Goal: Task Accomplishment & Management: Use online tool/utility

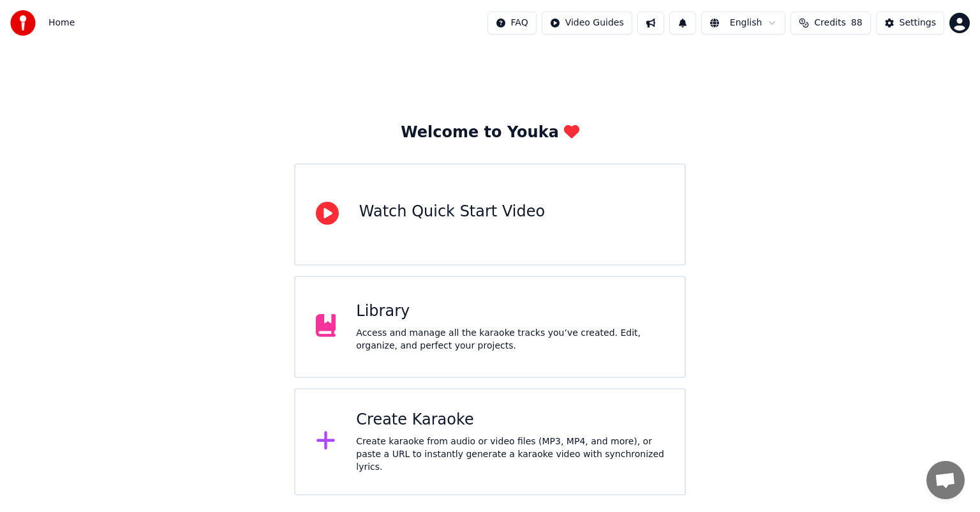
click at [435, 442] on div "Create karaoke from audio or video files (MP3, MP4, and more), or paste a URL t…" at bounding box center [510, 454] width 308 height 38
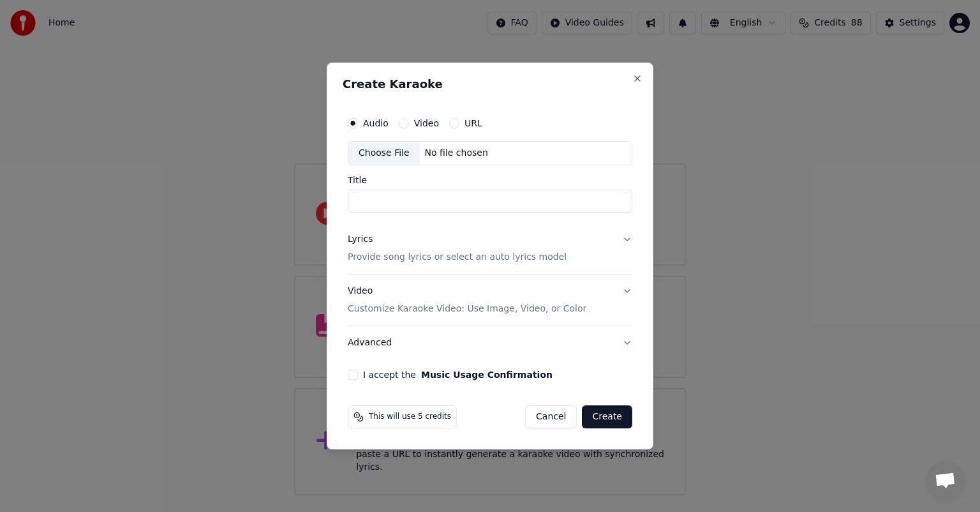
click at [392, 154] on div "Choose File" at bounding box center [383, 153] width 71 height 23
type input "**********"
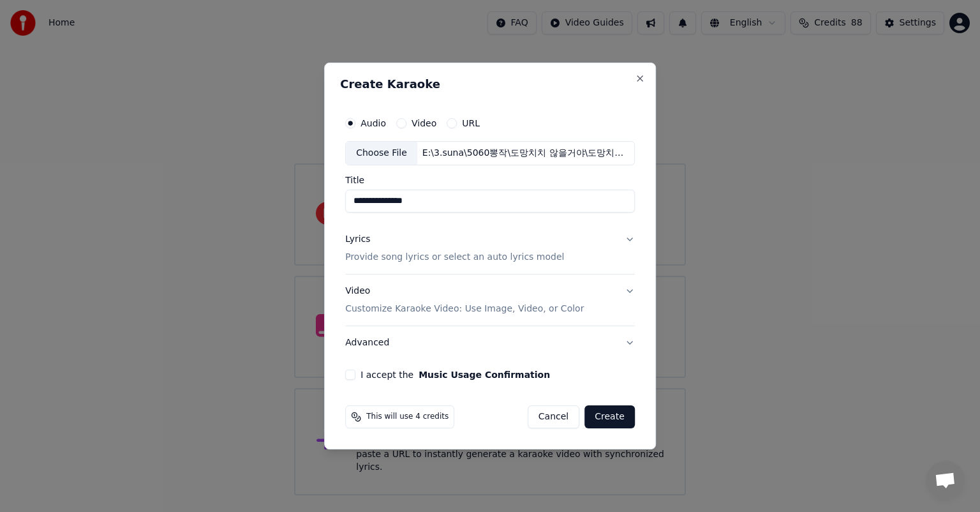
click at [631, 241] on button "Lyrics Provide song lyrics or select an auto lyrics model" at bounding box center [490, 248] width 290 height 51
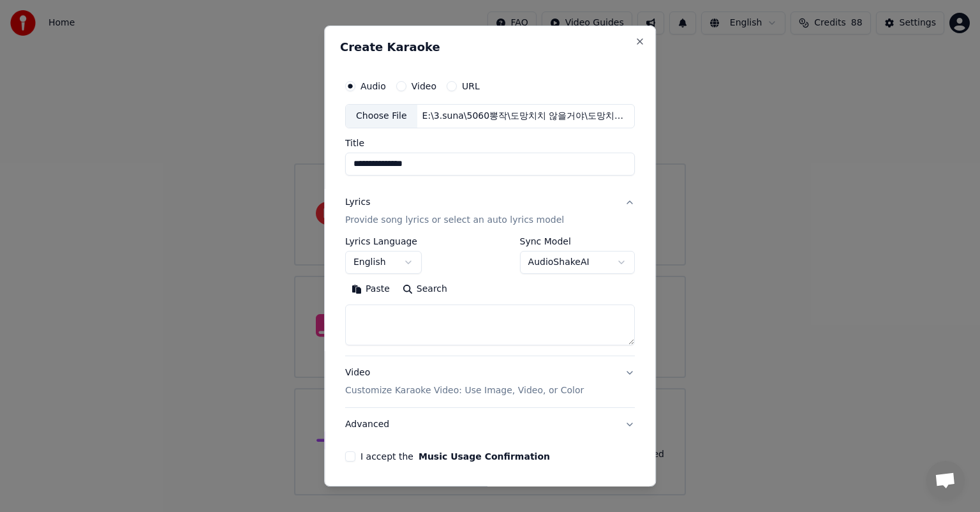
click at [399, 267] on button "English" at bounding box center [383, 262] width 77 height 23
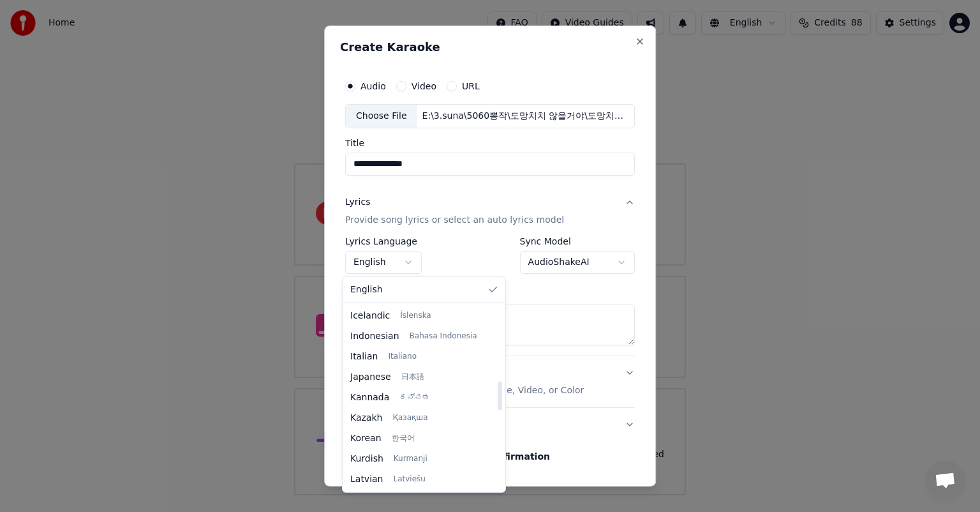
scroll to position [469, 0]
select select "**"
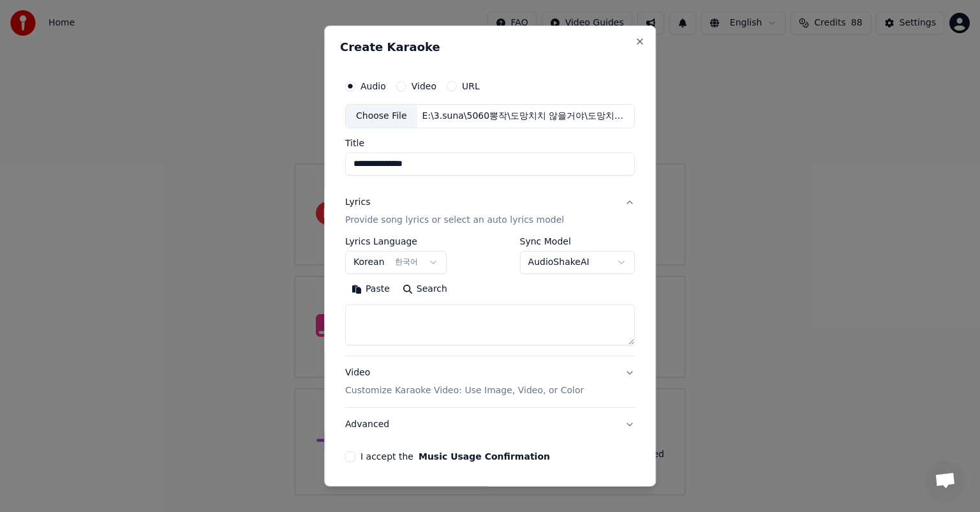
click at [433, 322] on textarea at bounding box center [490, 324] width 290 height 41
click at [485, 322] on textarea at bounding box center [490, 324] width 290 height 41
paste textarea "**********"
click at [418, 319] on textarea "**********" at bounding box center [487, 324] width 285 height 41
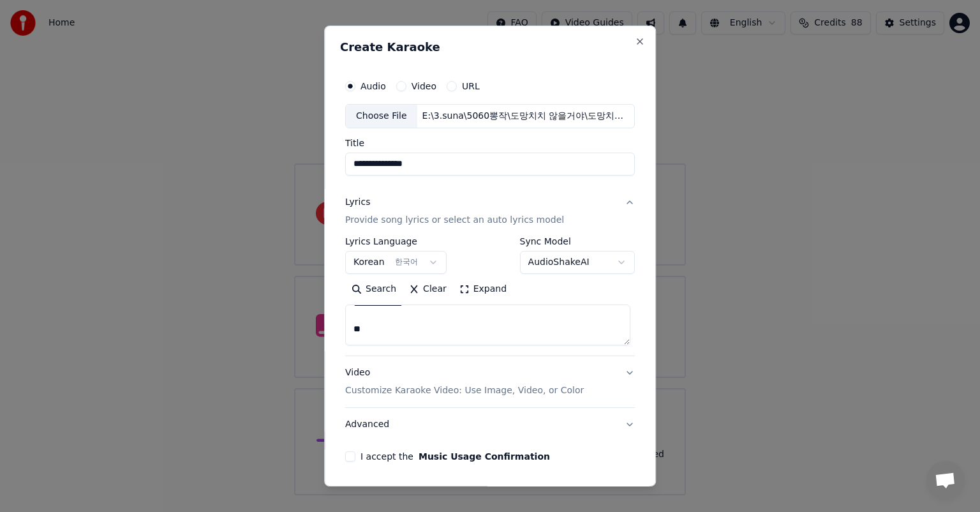
scroll to position [183, 0]
drag, startPoint x: 472, startPoint y: 325, endPoint x: 484, endPoint y: 327, distance: 11.6
click at [474, 326] on textarea "**********" at bounding box center [487, 324] width 285 height 41
click at [387, 335] on textarea "**********" at bounding box center [487, 324] width 285 height 41
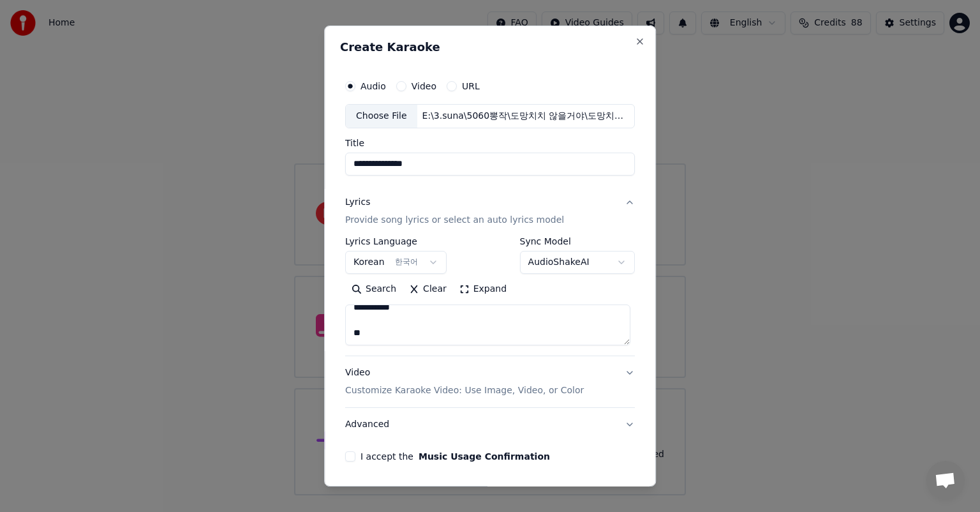
click at [436, 333] on textarea "**********" at bounding box center [487, 324] width 285 height 41
click at [438, 333] on textarea "**********" at bounding box center [487, 324] width 285 height 41
click at [433, 311] on textarea "**********" at bounding box center [487, 324] width 285 height 41
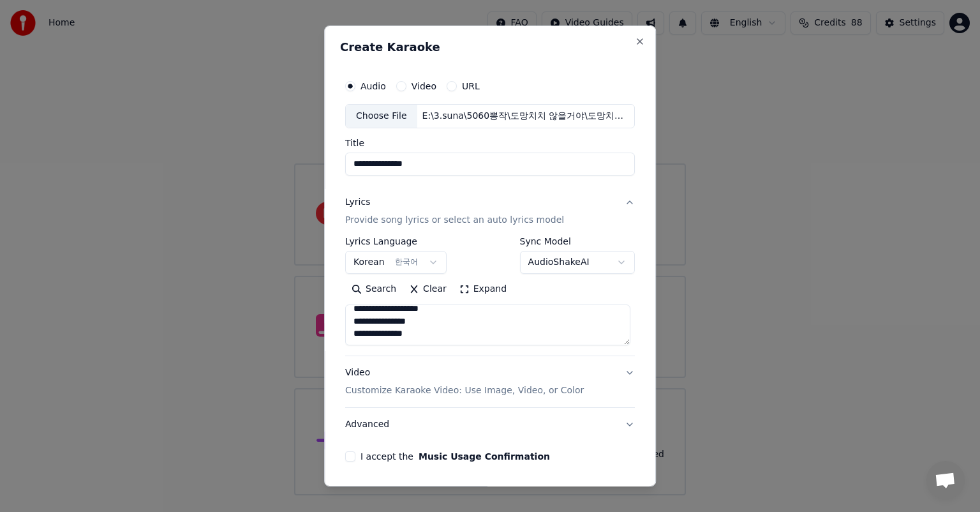
scroll to position [383, 0]
click at [434, 333] on textarea "**********" at bounding box center [487, 324] width 285 height 41
click at [438, 336] on textarea "**********" at bounding box center [487, 324] width 285 height 41
type textarea "**********"
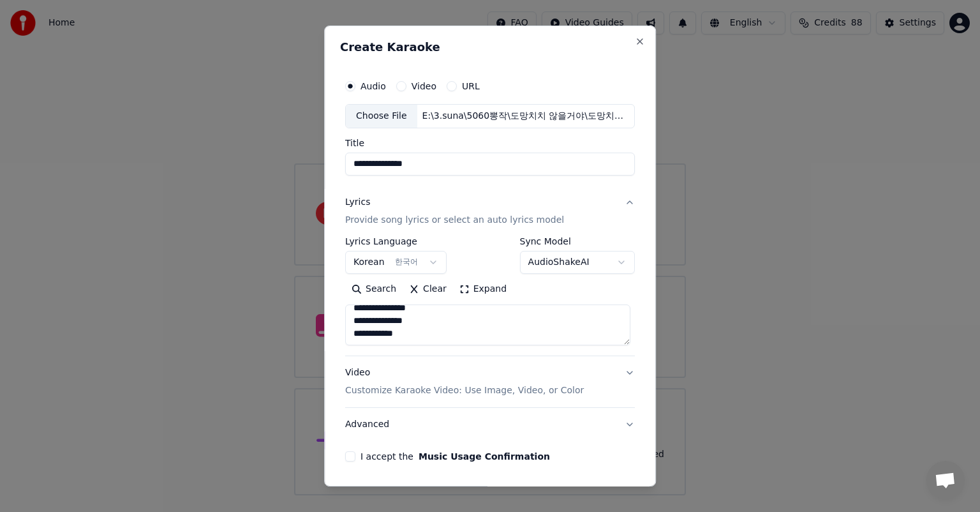
click at [431, 388] on p "Customize Karaoke Video: Use Image, Video, or Color" at bounding box center [464, 390] width 239 height 13
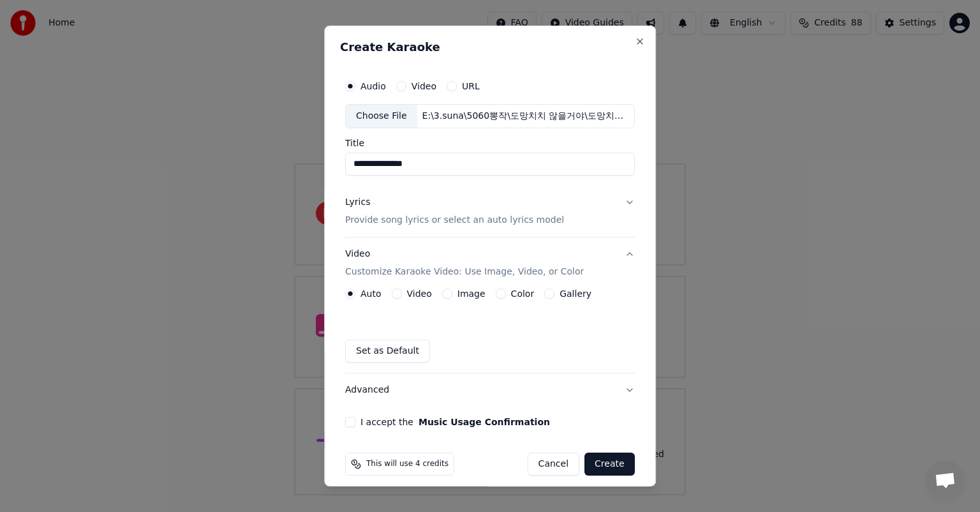
click at [442, 295] on button "Image" at bounding box center [447, 293] width 10 height 10
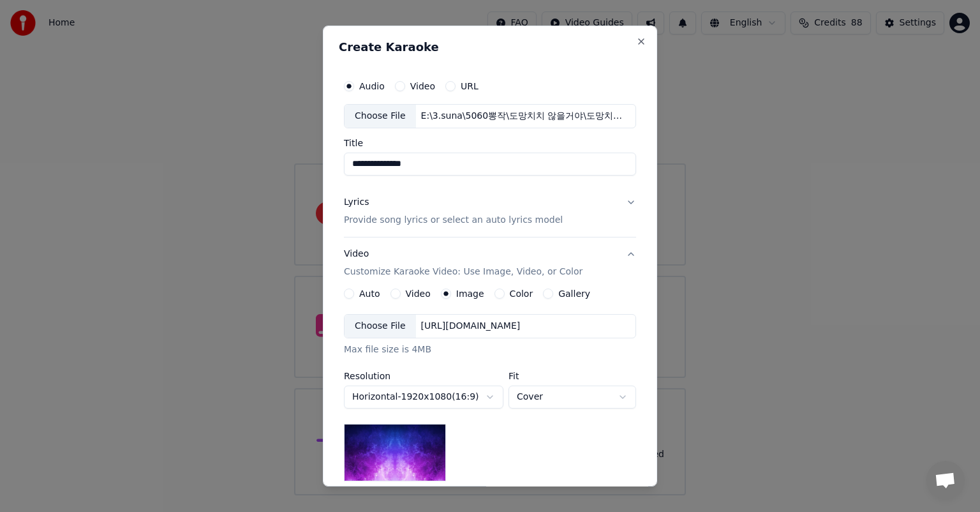
click at [543, 292] on button "Gallery" at bounding box center [548, 293] width 10 height 10
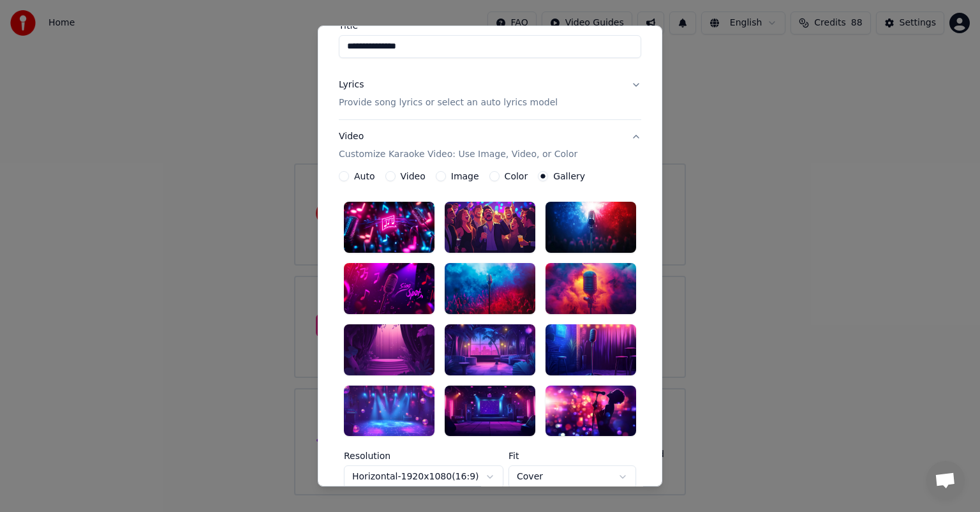
scroll to position [128, 0]
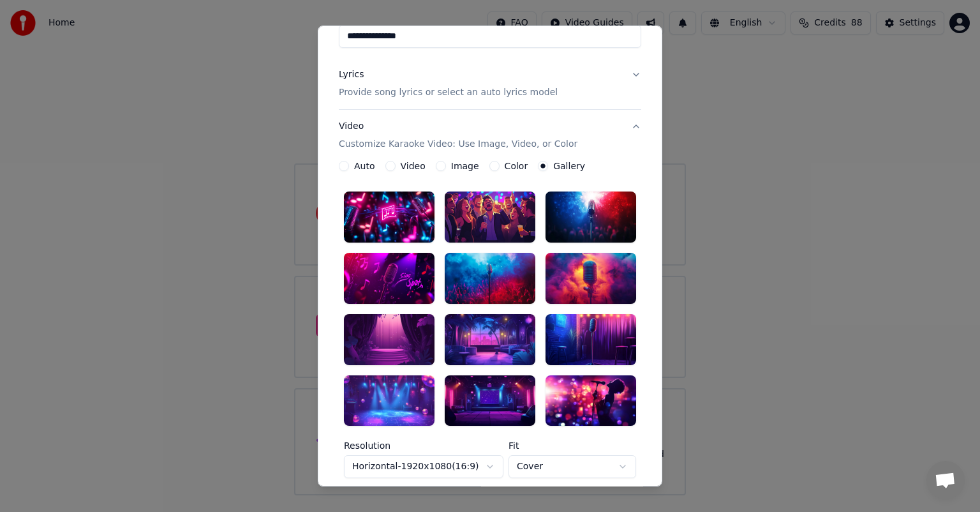
click at [595, 286] on div at bounding box center [591, 278] width 91 height 51
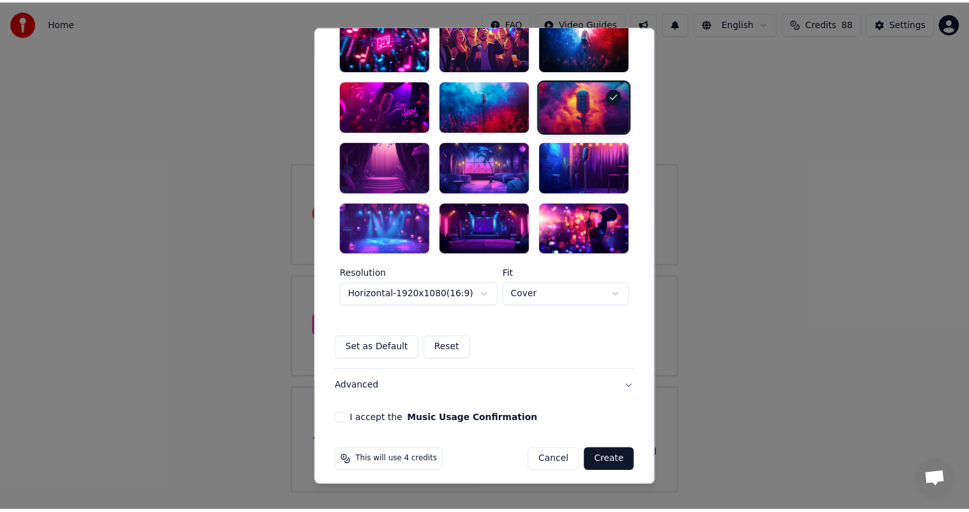
scroll to position [306, 0]
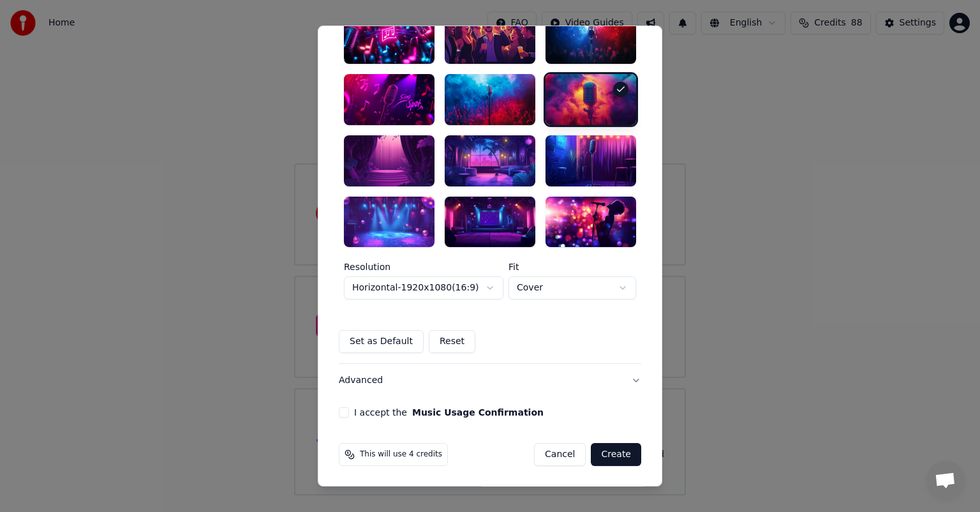
click at [341, 412] on button "I accept the Music Usage Confirmation" at bounding box center [344, 413] width 10 height 10
click at [623, 447] on button "Create" at bounding box center [616, 454] width 50 height 23
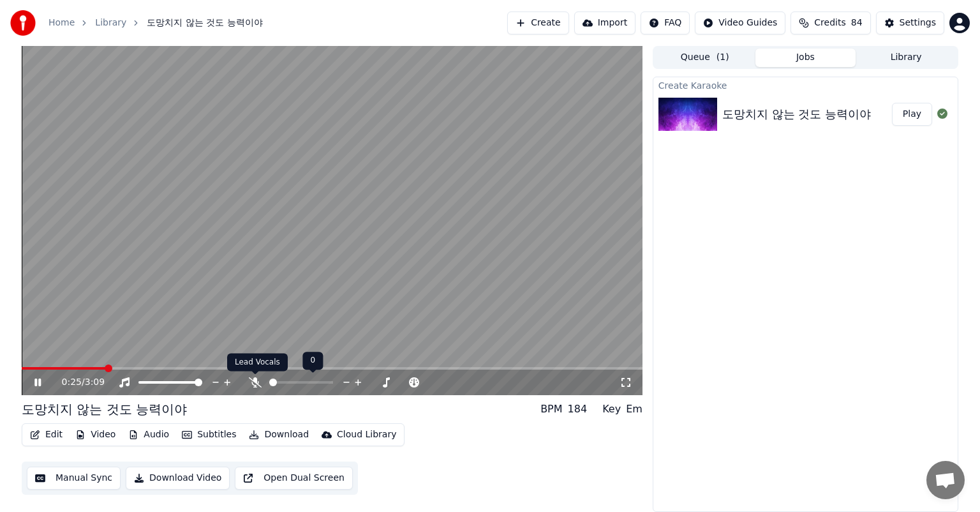
click at [258, 384] on icon at bounding box center [255, 382] width 13 height 10
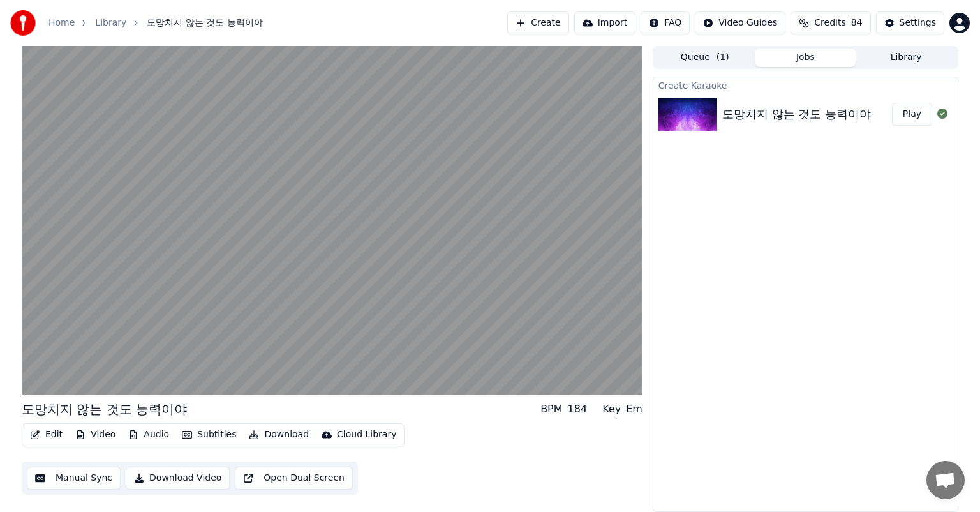
click at [79, 479] on button "Manual Sync" at bounding box center [74, 477] width 94 height 23
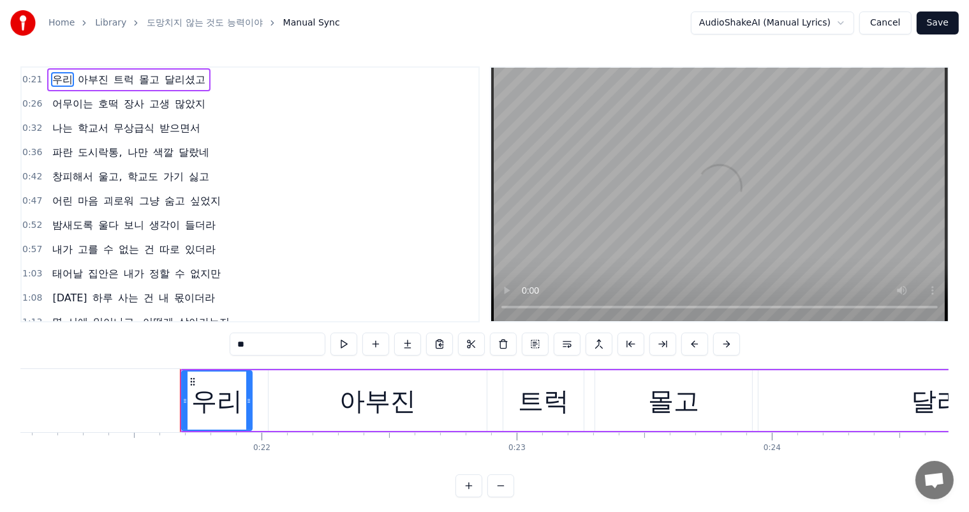
scroll to position [0, 5470]
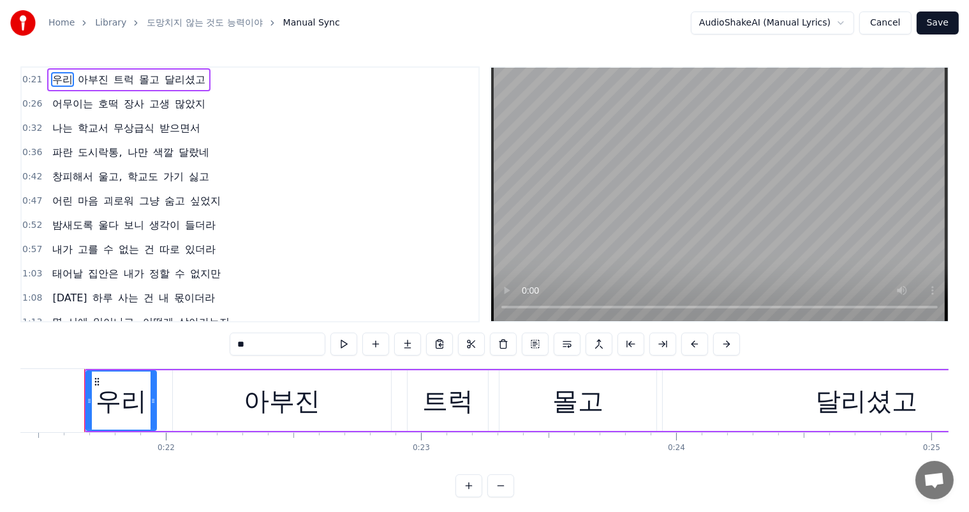
click at [113, 148] on span "도시락통," at bounding box center [100, 152] width 47 height 15
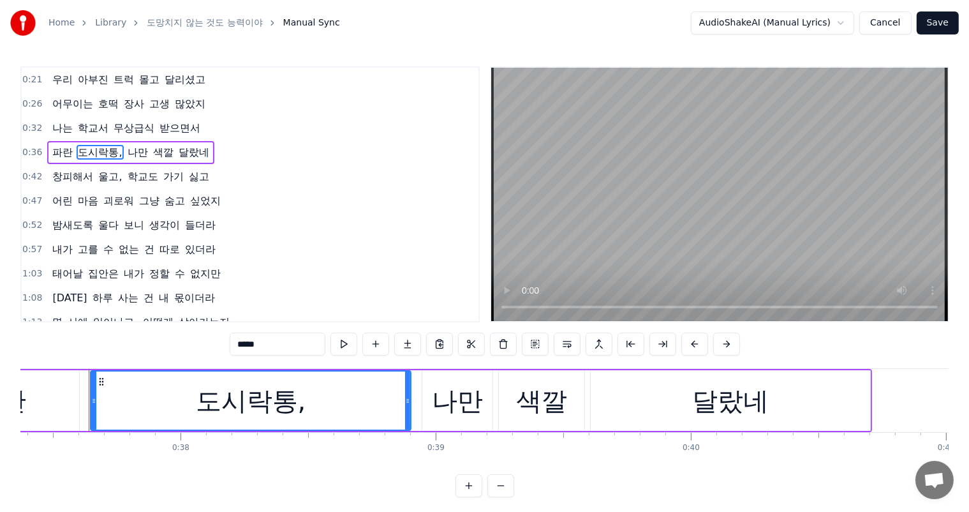
scroll to position [0, 9543]
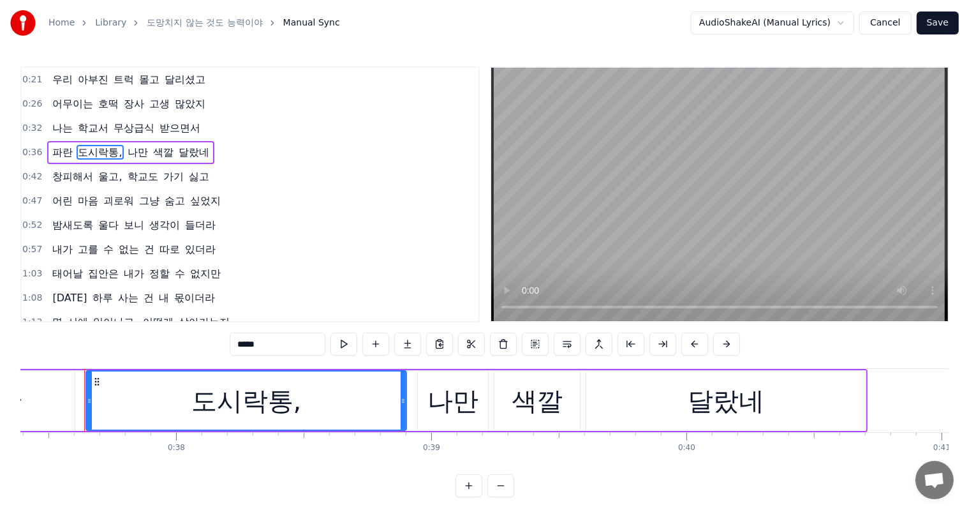
click at [311, 409] on div "도시락통," at bounding box center [246, 400] width 319 height 58
click at [290, 349] on input "*****" at bounding box center [278, 343] width 96 height 23
click at [163, 179] on span "가기" at bounding box center [173, 176] width 23 height 15
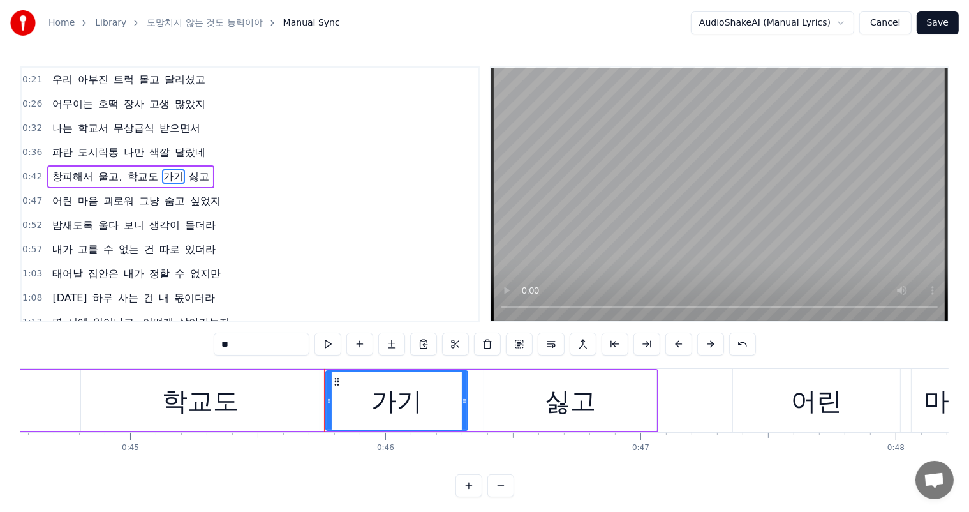
scroll to position [0, 11616]
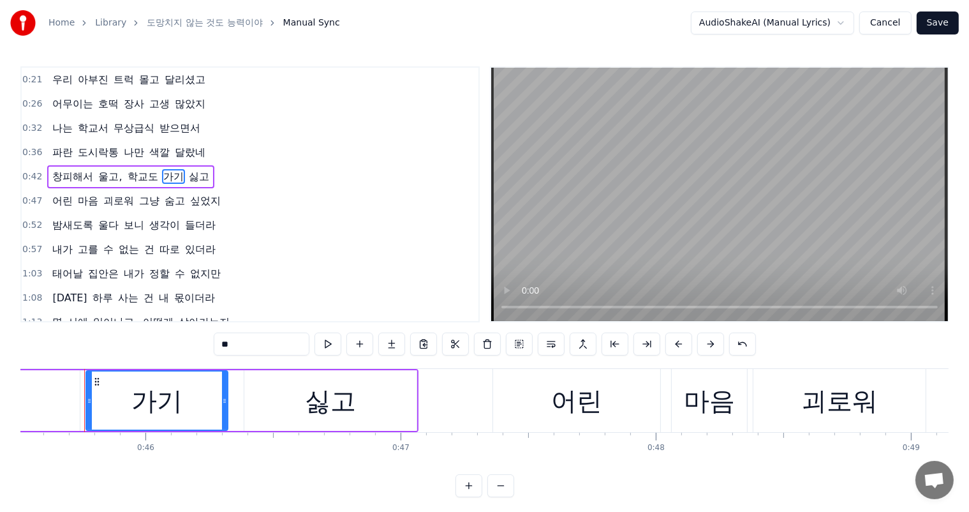
click at [130, 178] on span "학교도" at bounding box center [142, 176] width 33 height 15
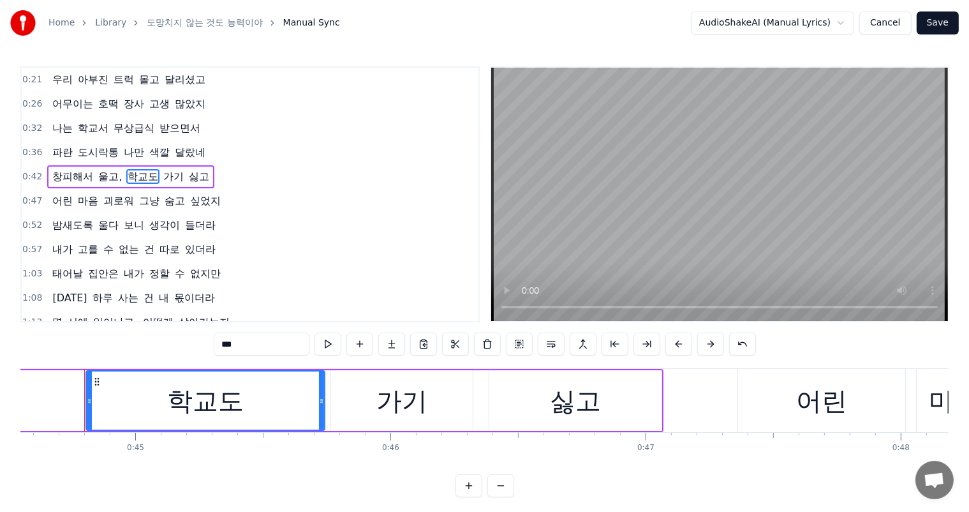
click at [112, 179] on span "울고," at bounding box center [110, 176] width 26 height 15
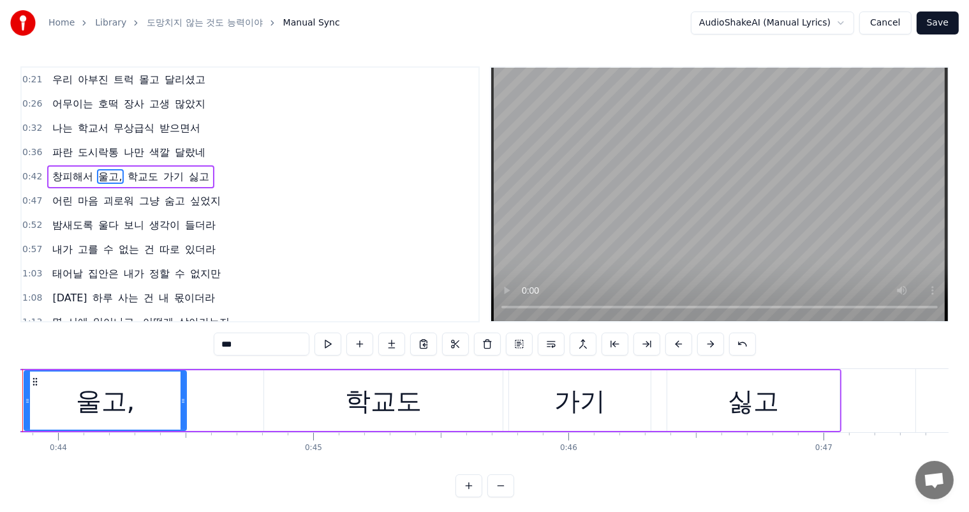
scroll to position [0, 11131]
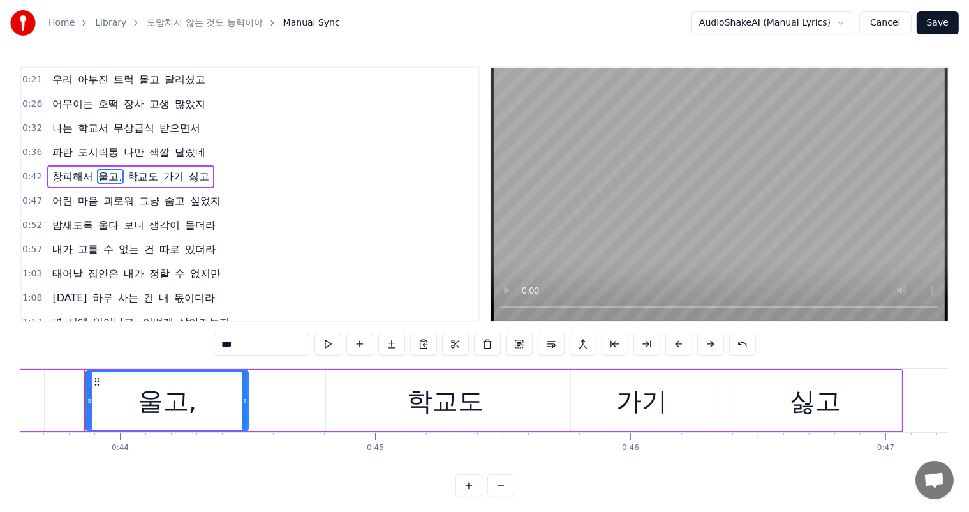
click at [257, 344] on input "***" at bounding box center [262, 343] width 96 height 23
click at [173, 290] on span "몫이더라" at bounding box center [194, 297] width 43 height 15
type input "****"
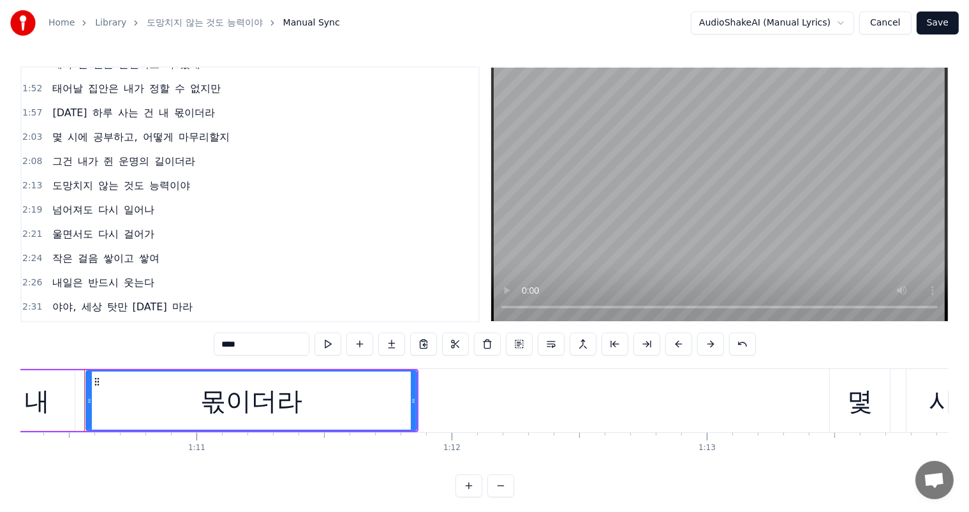
scroll to position [450, 0]
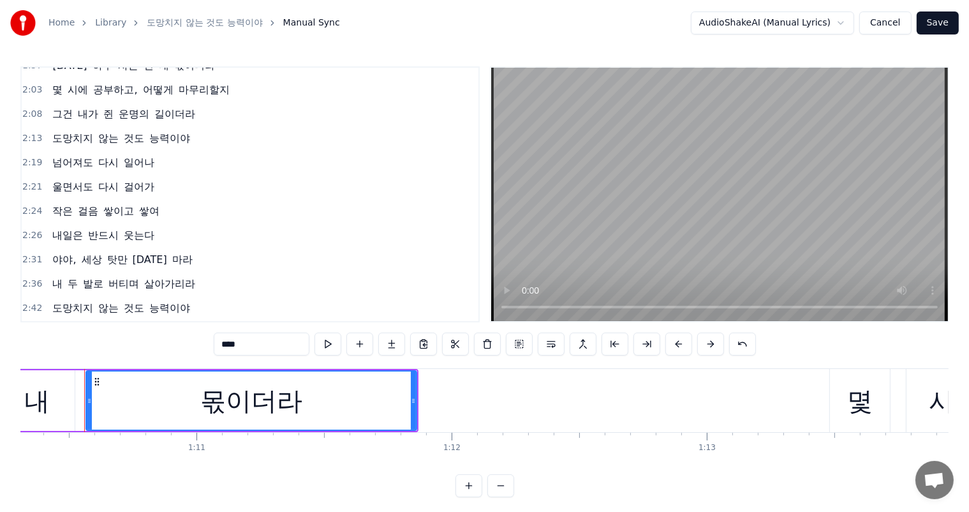
click at [941, 26] on button "Save" at bounding box center [938, 22] width 42 height 23
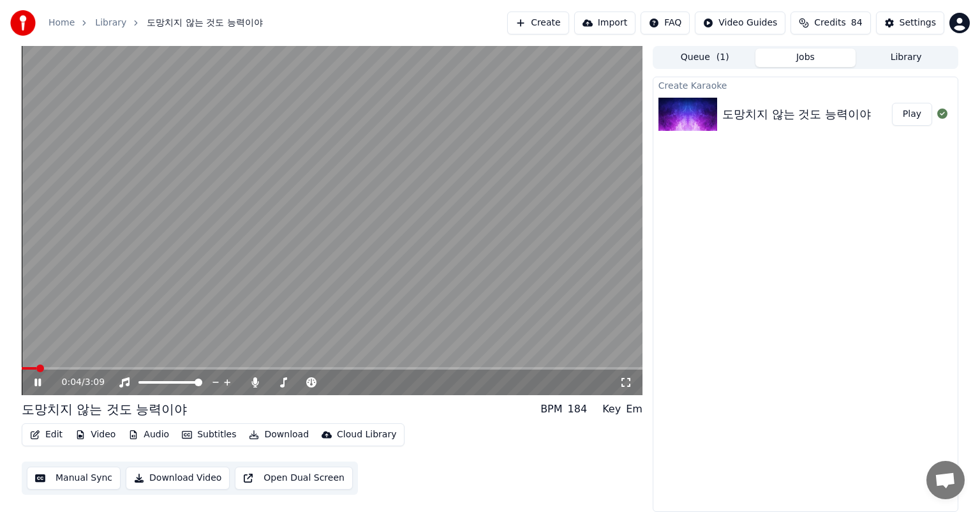
click at [629, 383] on icon at bounding box center [626, 382] width 13 height 10
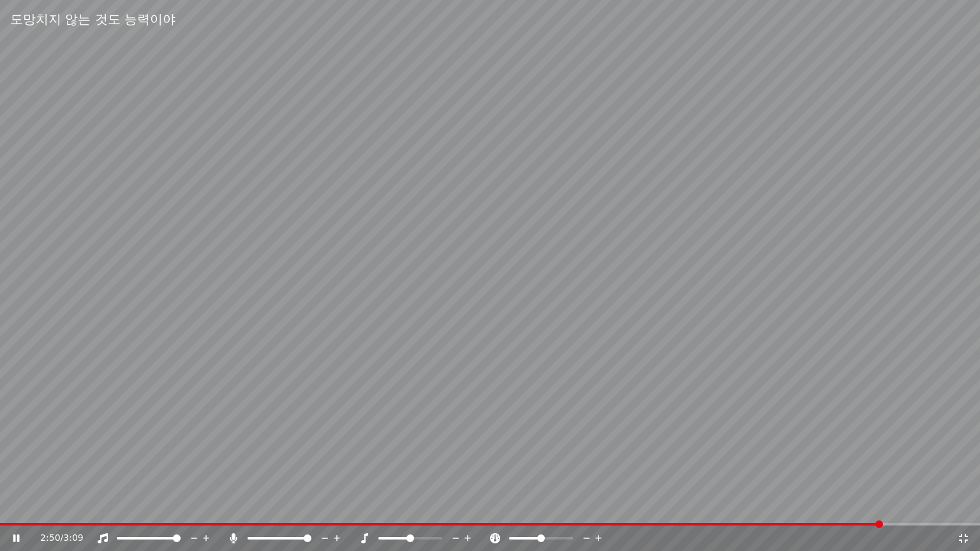
click at [967, 511] on icon at bounding box center [963, 538] width 9 height 9
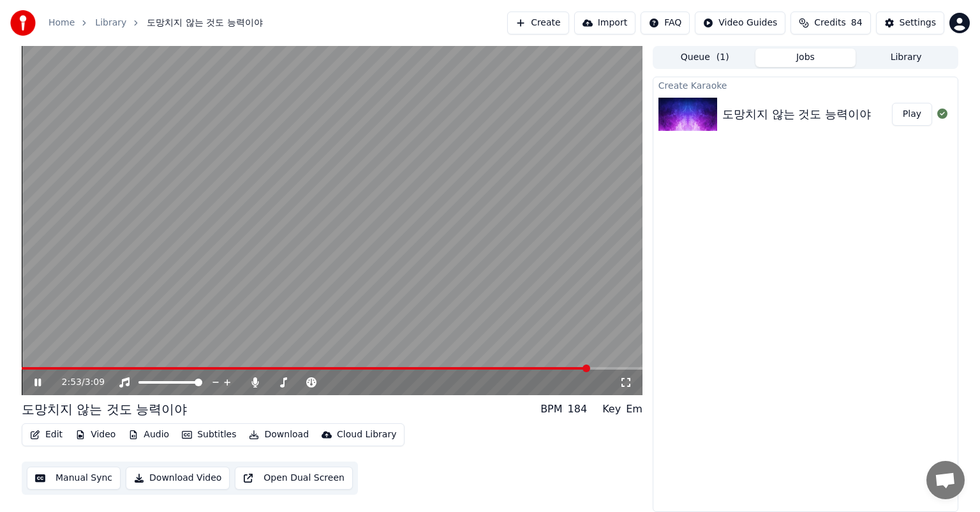
click at [80, 480] on button "Manual Sync" at bounding box center [74, 477] width 94 height 23
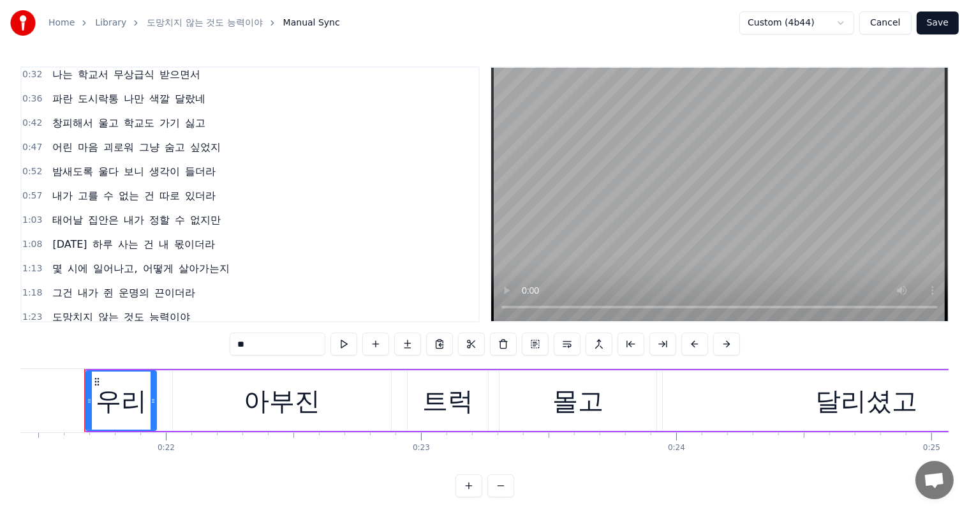
scroll to position [128, 0]
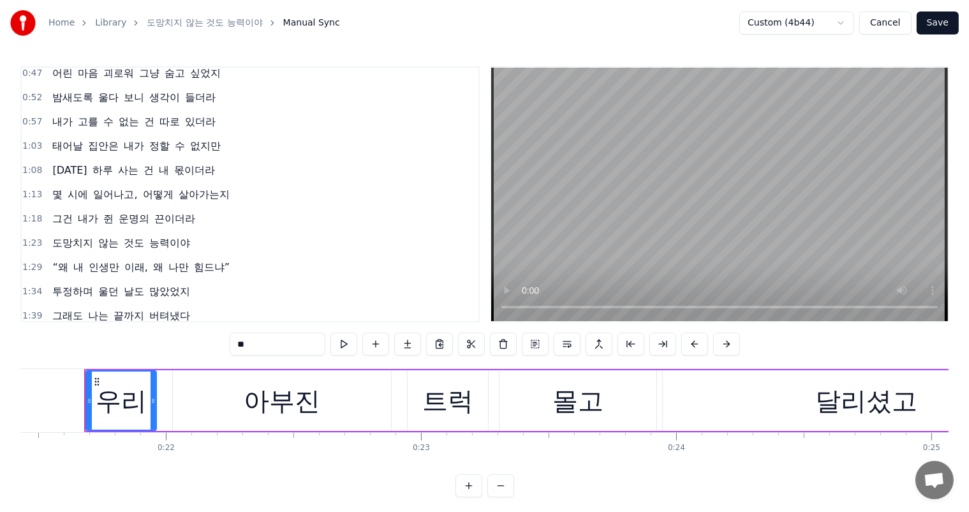
click at [167, 260] on span "나만" at bounding box center [178, 267] width 23 height 15
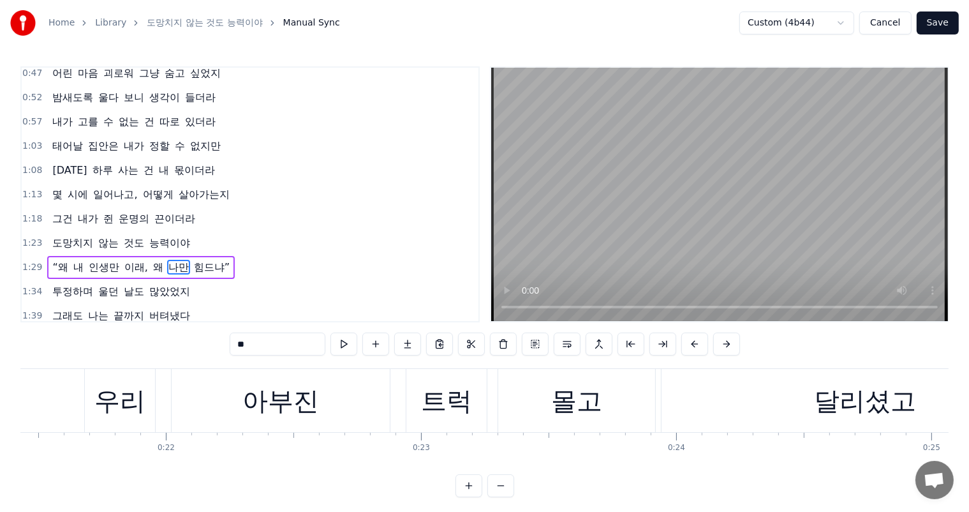
scroll to position [190, 0]
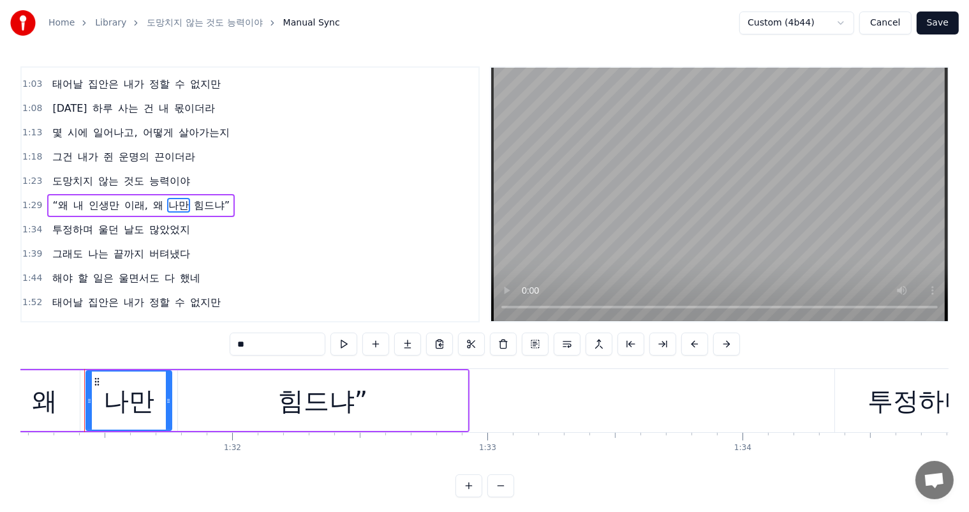
click at [57, 198] on span "“왜" at bounding box center [60, 205] width 18 height 15
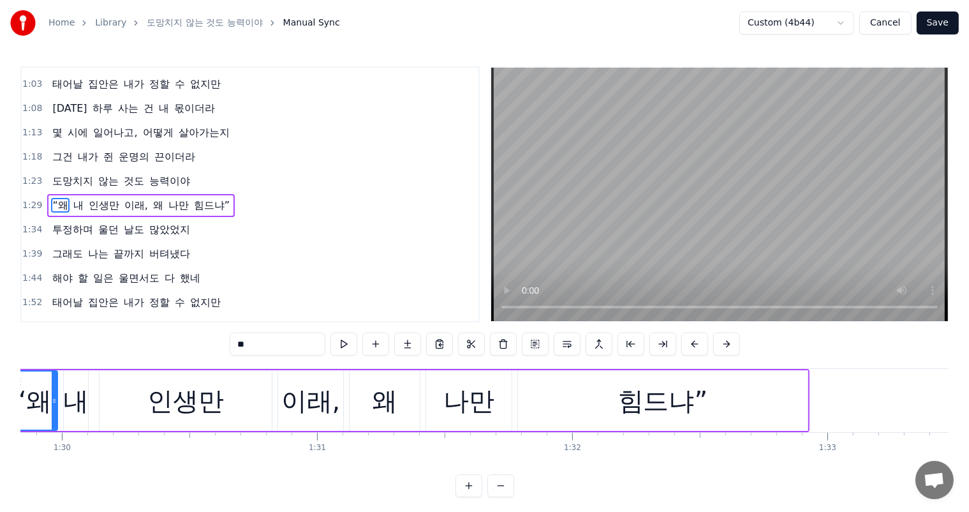
scroll to position [0, 22852]
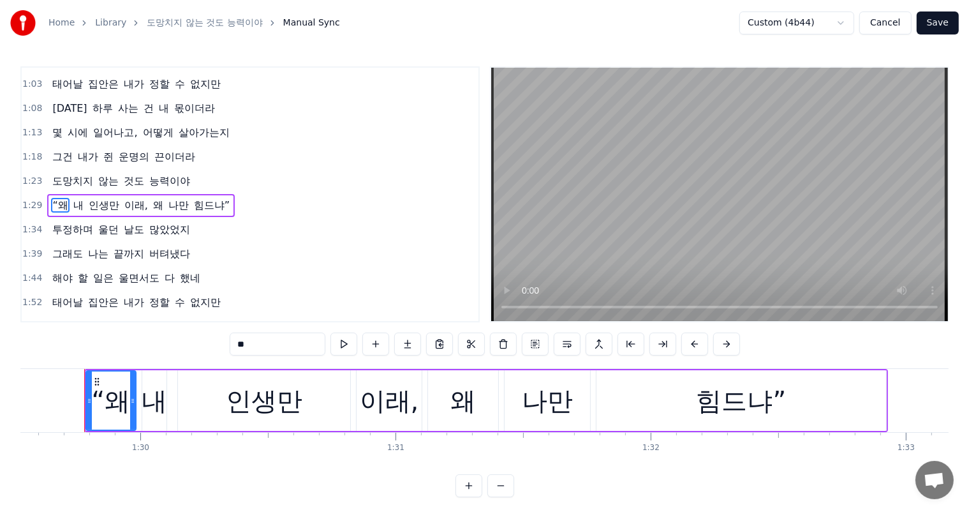
click at [245, 349] on input "**" at bounding box center [278, 343] width 96 height 23
click at [168, 198] on span "나만" at bounding box center [173, 205] width 23 height 15
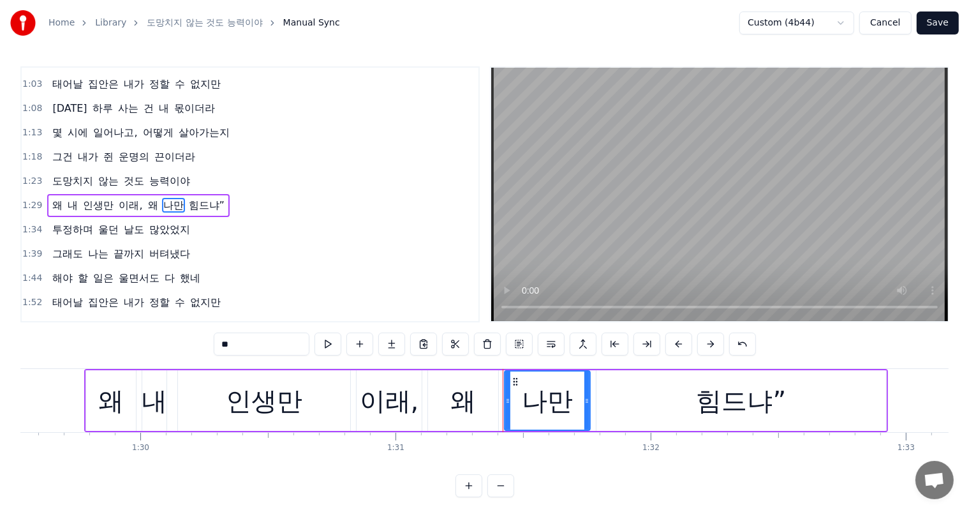
click at [131, 198] on span "이래," at bounding box center [130, 205] width 26 height 15
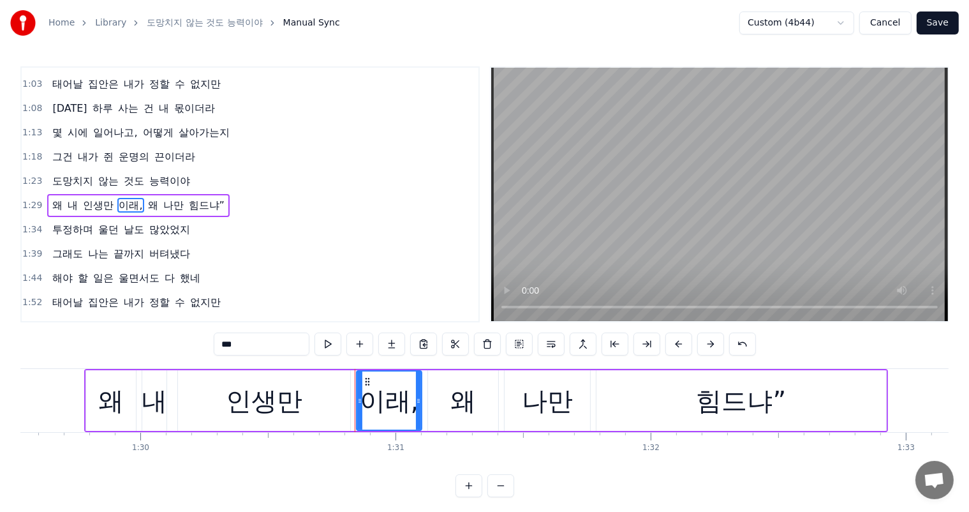
click at [276, 341] on input "***" at bounding box center [262, 343] width 96 height 23
click at [202, 199] on span "힘드냐”" at bounding box center [203, 205] width 38 height 15
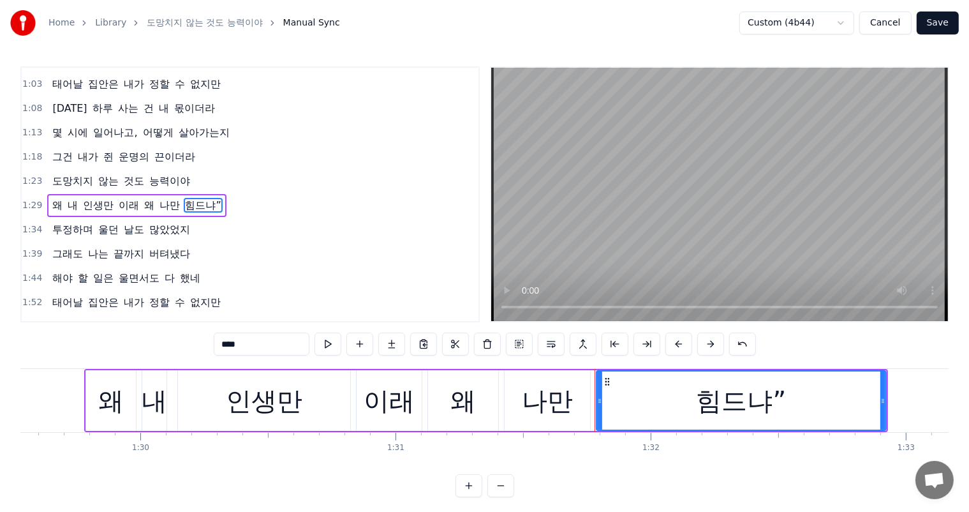
click at [273, 346] on input "****" at bounding box center [262, 343] width 96 height 23
click at [148, 222] on span "많았었지" at bounding box center [169, 229] width 43 height 15
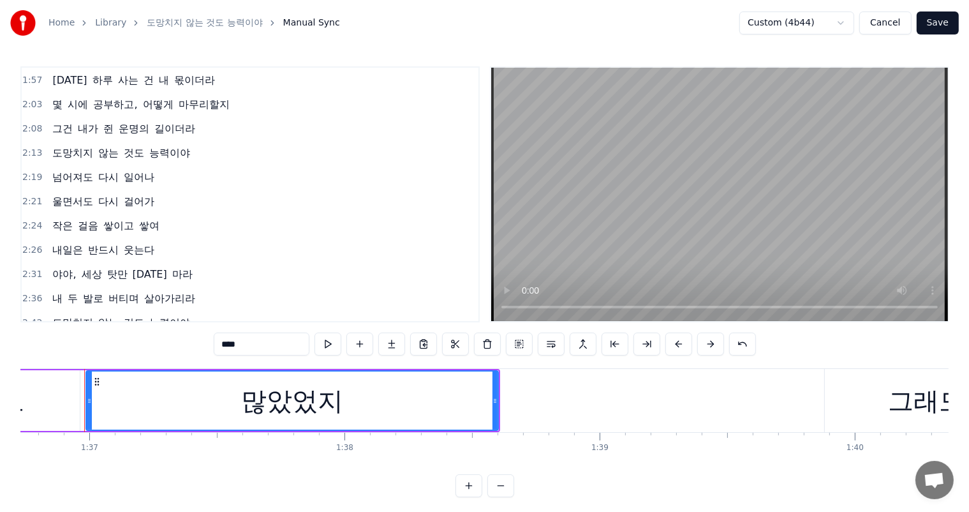
scroll to position [450, 0]
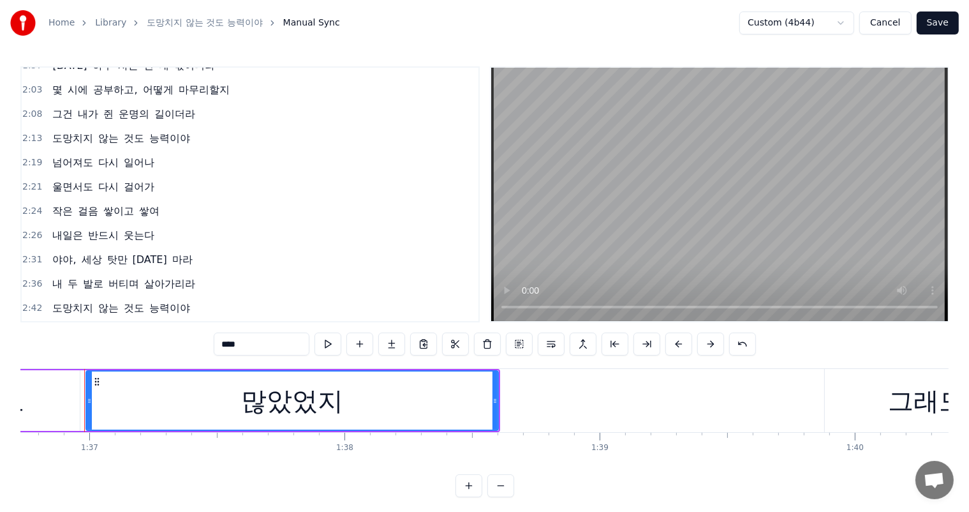
click at [71, 252] on span "야야," at bounding box center [64, 259] width 26 height 15
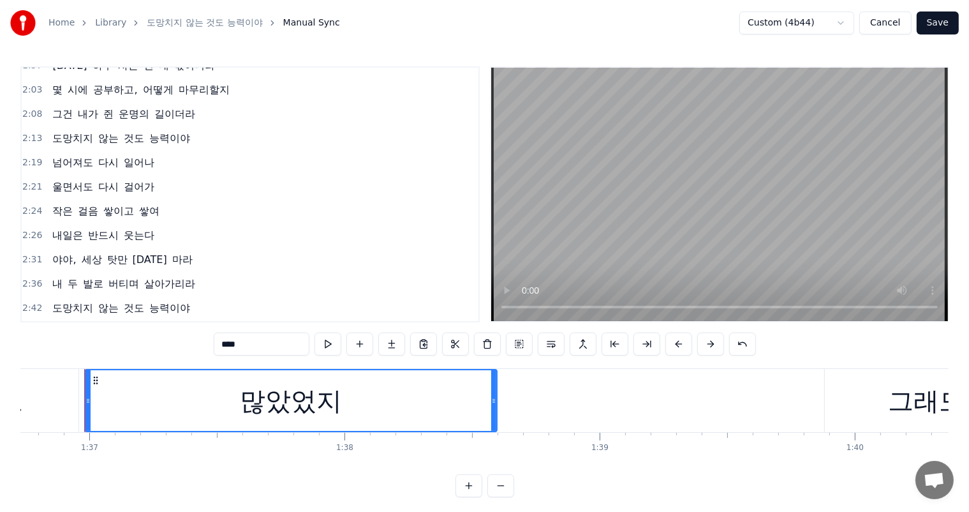
click at [61, 252] on span "야야," at bounding box center [64, 259] width 26 height 15
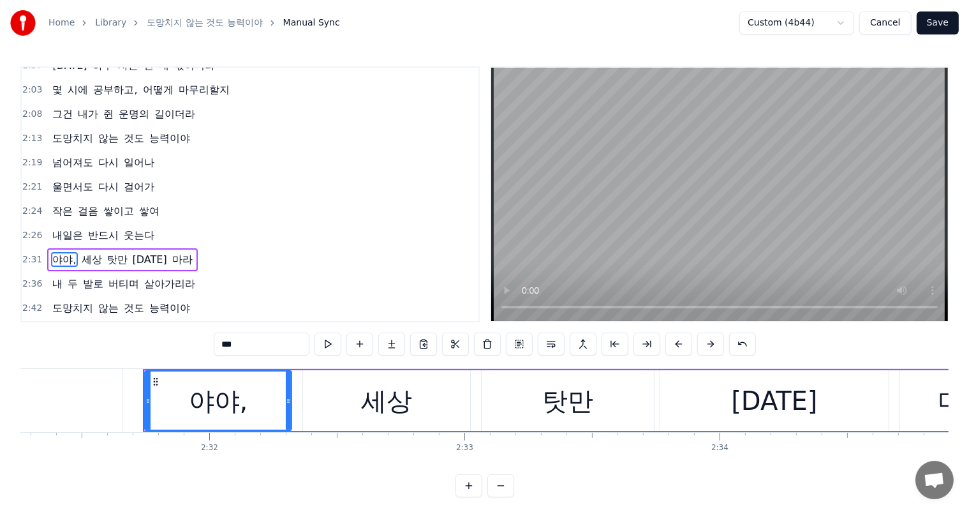
click at [259, 345] on input "***" at bounding box center [262, 343] width 96 height 23
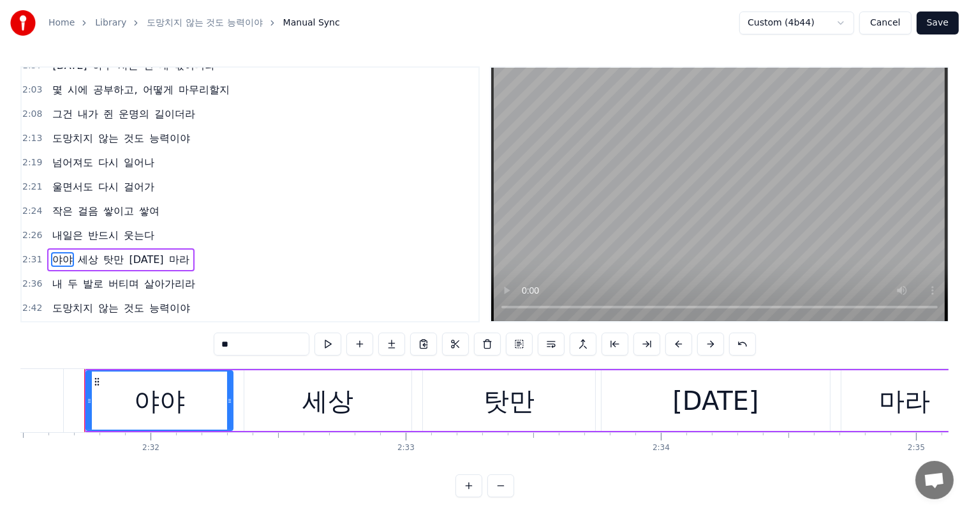
type input "**"
click at [135, 272] on div "내 두 발로 버티며 살아가리라" at bounding box center [123, 283] width 153 height 23
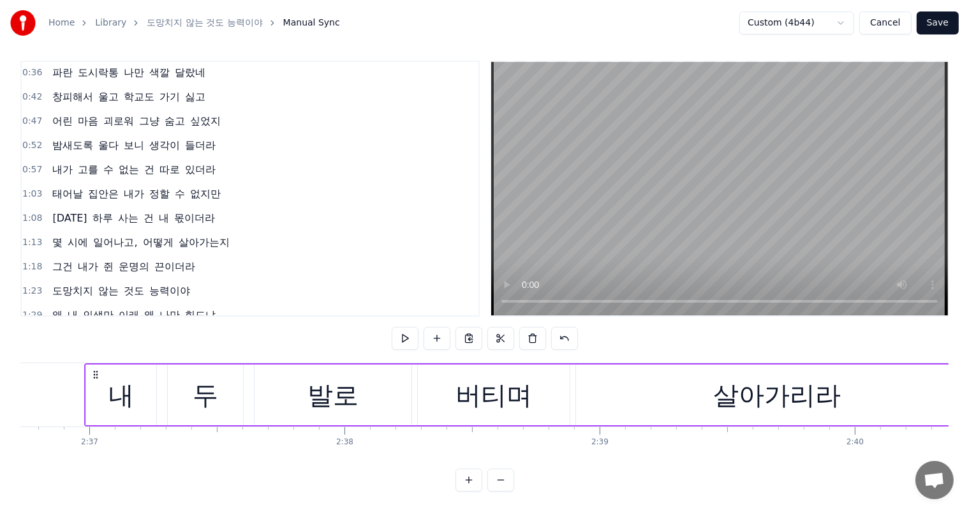
scroll to position [68, 0]
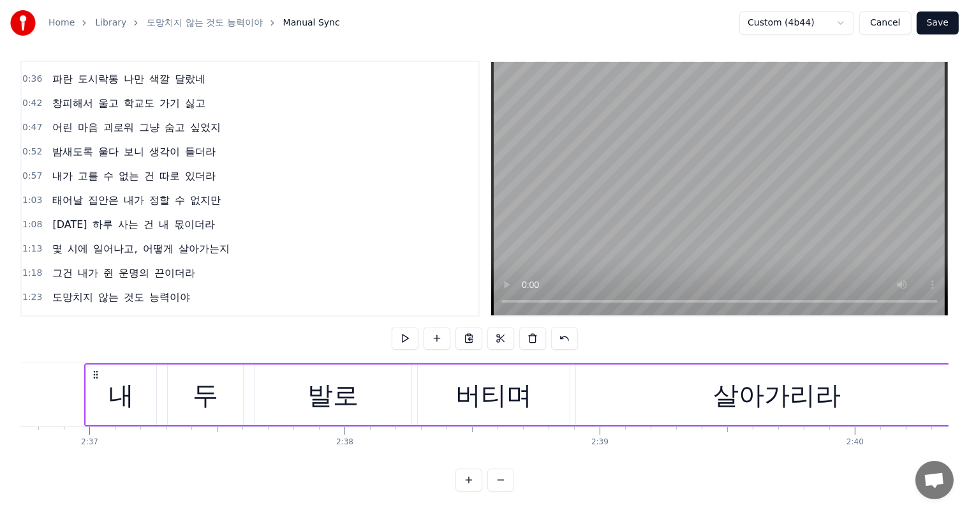
click at [130, 241] on span "일어나고," at bounding box center [115, 248] width 47 height 15
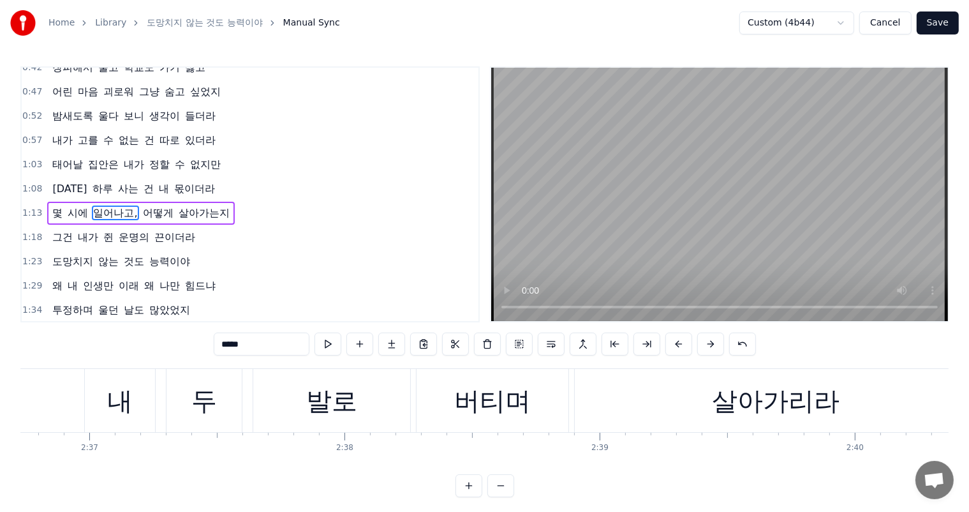
scroll to position [119, 0]
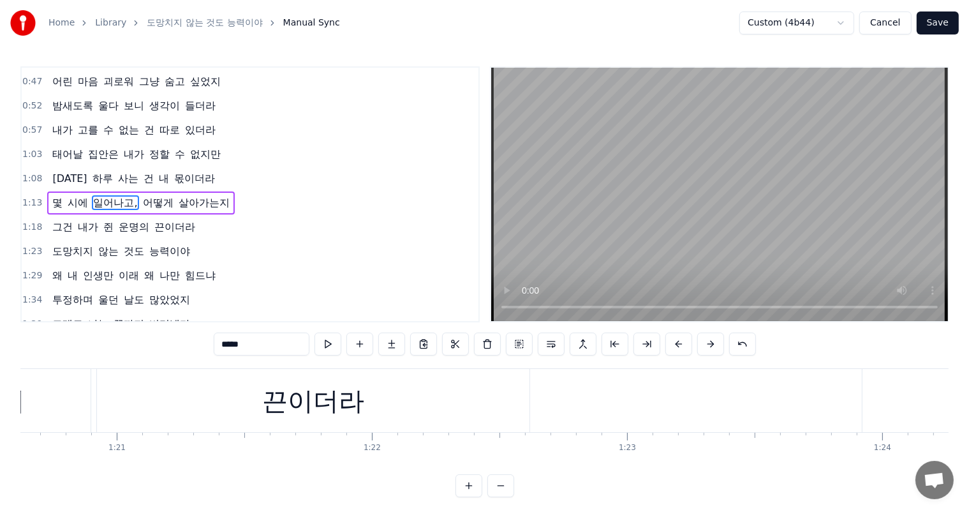
click at [270, 342] on input "*****" at bounding box center [262, 343] width 96 height 23
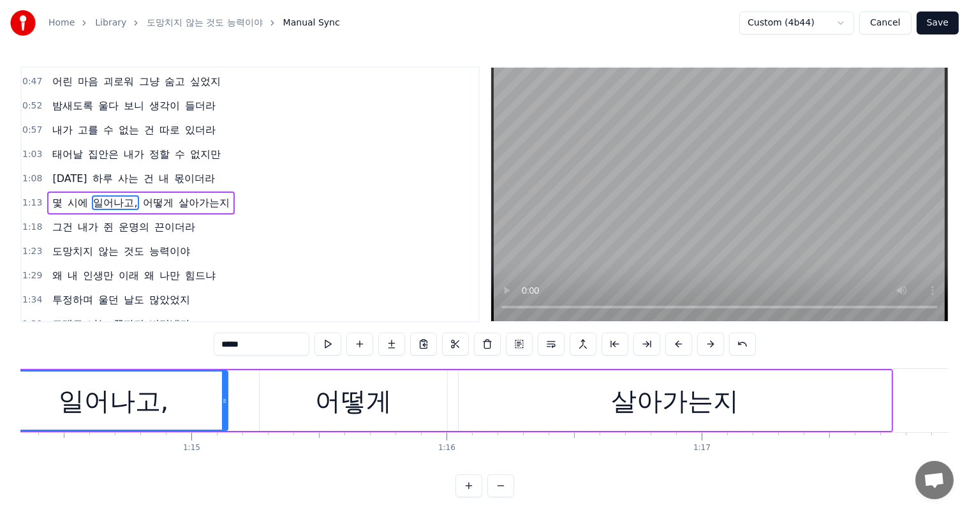
scroll to position [0, 18885]
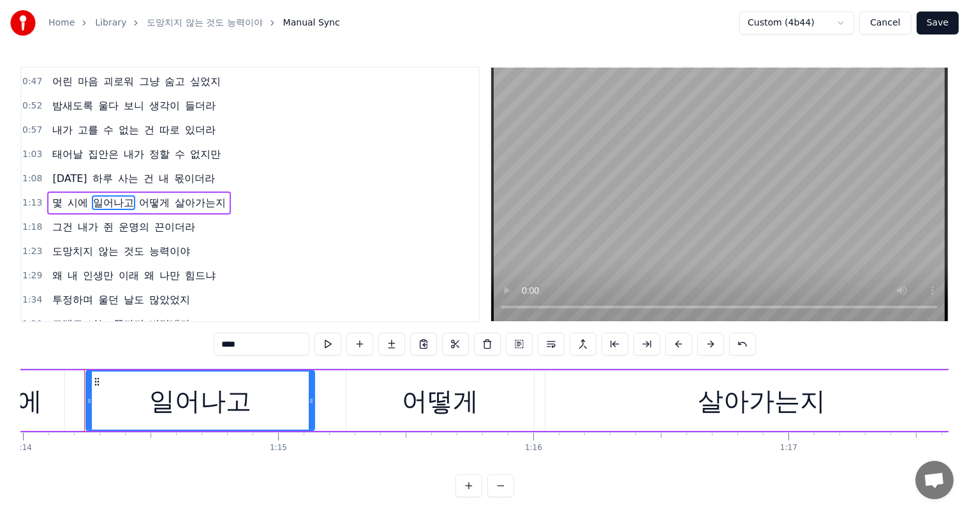
type input "****"
click at [138, 225] on div "그건 내가 쥔 운명의 끈이더라" at bounding box center [123, 227] width 153 height 23
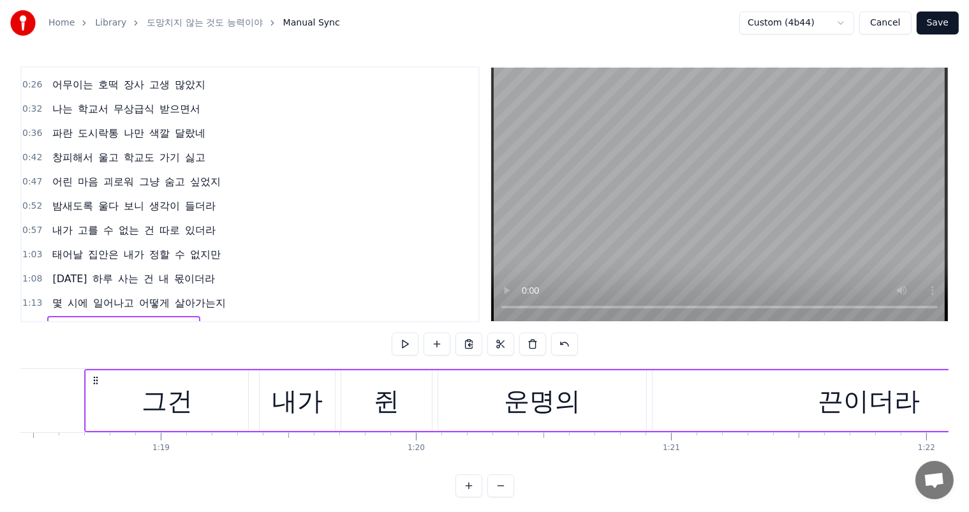
scroll to position [0, 0]
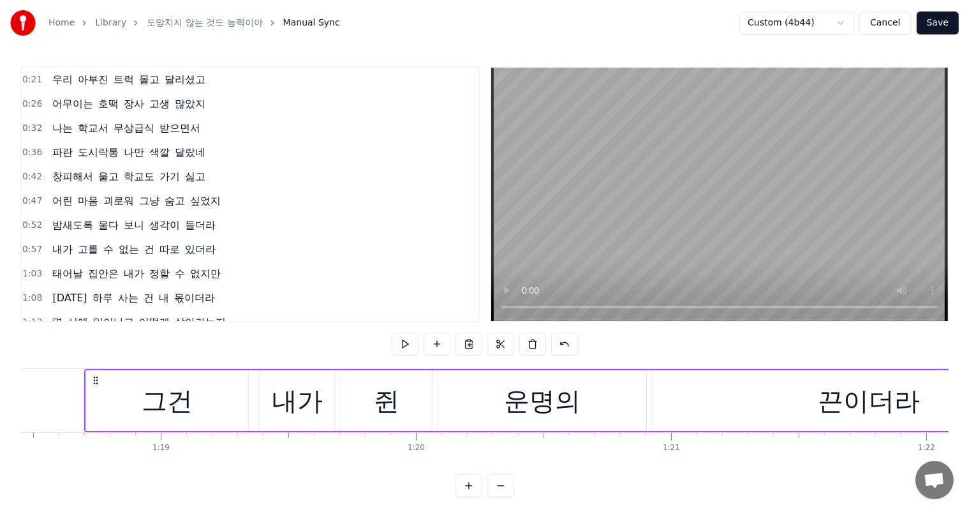
click at [944, 20] on button "Save" at bounding box center [938, 22] width 42 height 23
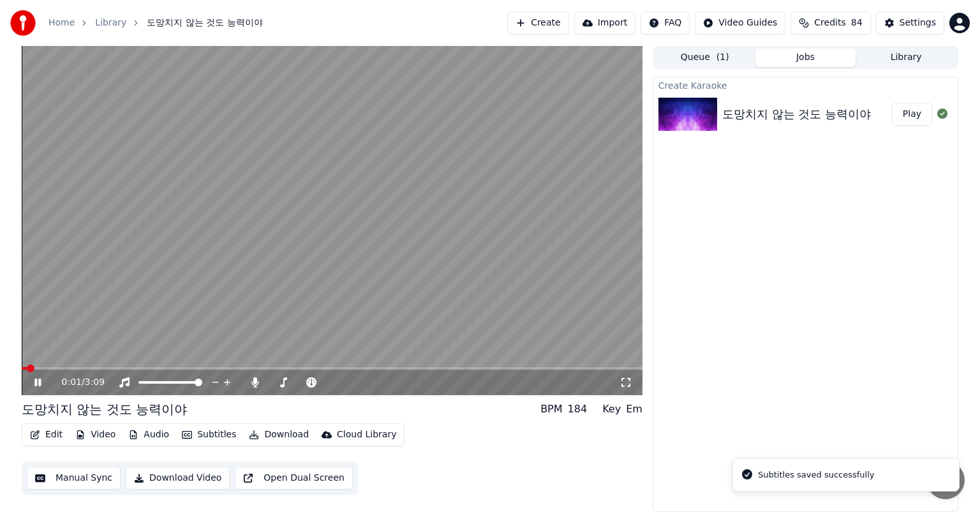
drag, startPoint x: 632, startPoint y: 380, endPoint x: 631, endPoint y: 395, distance: 14.7
click at [631, 380] on icon at bounding box center [626, 382] width 13 height 10
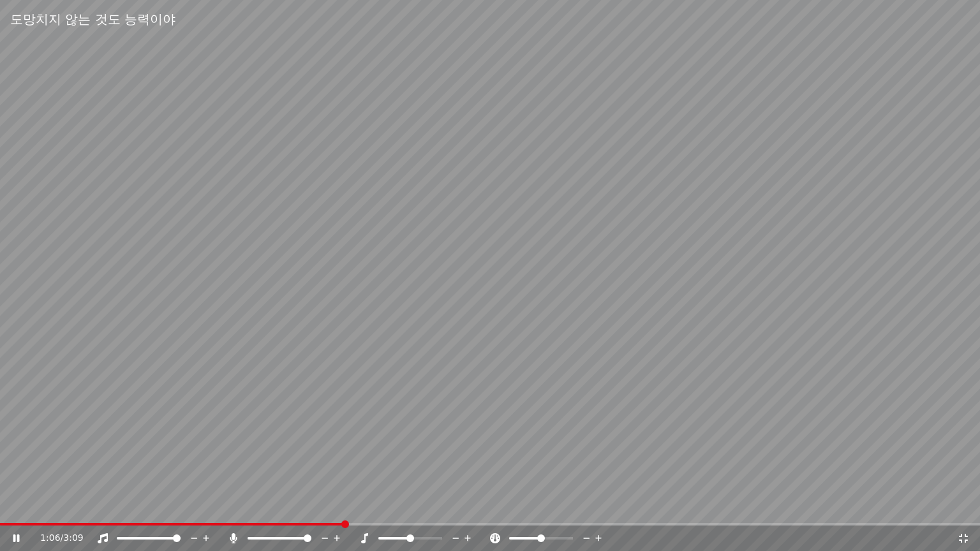
click at [962, 511] on div "1:06 / 3:09" at bounding box center [490, 538] width 970 height 13
click at [420, 511] on div at bounding box center [422, 538] width 103 height 13
click at [411, 511] on span at bounding box center [410, 538] width 64 height 3
click at [399, 511] on span at bounding box center [401, 539] width 8 height 8
click at [958, 511] on icon at bounding box center [963, 538] width 13 height 10
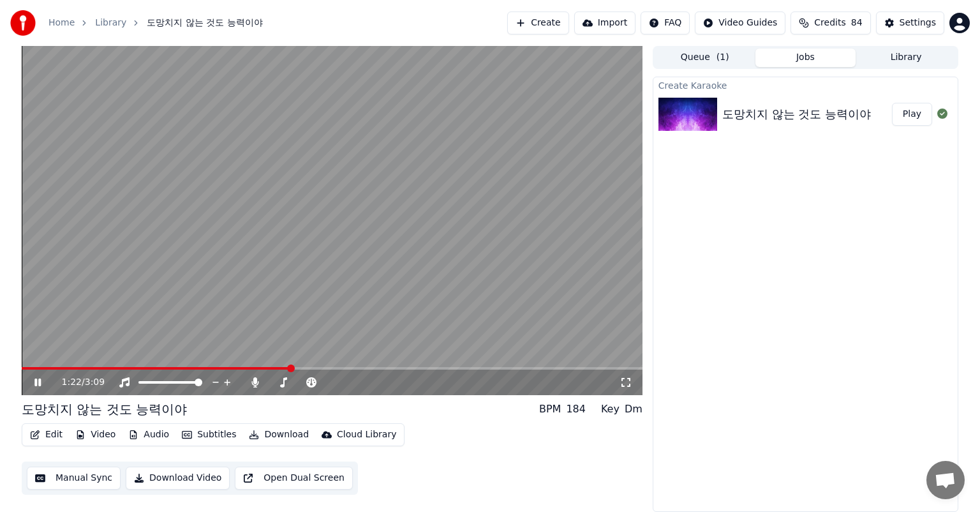
click at [623, 384] on icon at bounding box center [626, 382] width 13 height 10
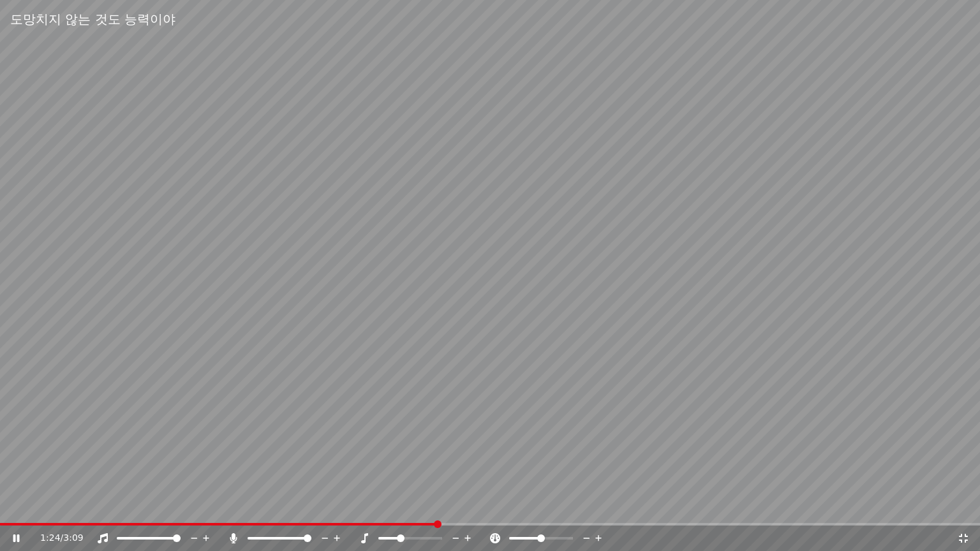
click at [408, 511] on div at bounding box center [422, 538] width 103 height 13
click at [413, 511] on span at bounding box center [410, 538] width 64 height 3
click at [436, 511] on span at bounding box center [410, 538] width 64 height 3
click at [408, 511] on span at bounding box center [394, 538] width 32 height 3
click at [493, 511] on icon at bounding box center [495, 538] width 10 height 10
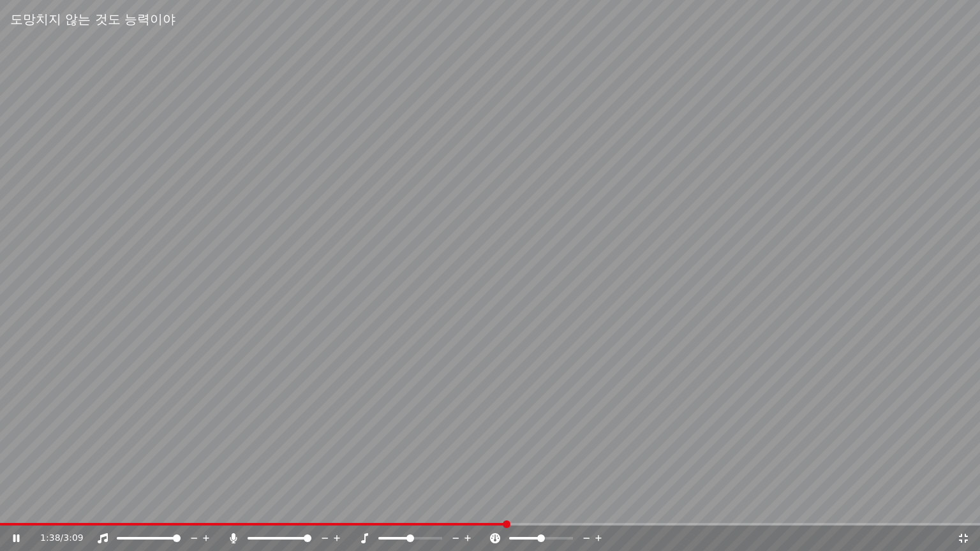
click at [960, 511] on icon at bounding box center [963, 538] width 9 height 9
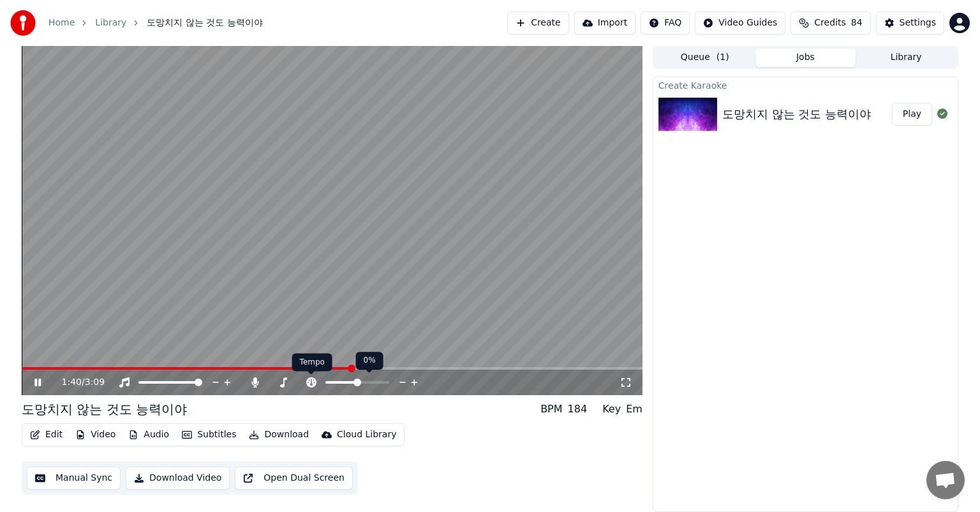
click at [311, 383] on icon at bounding box center [311, 382] width 13 height 10
click at [281, 380] on icon at bounding box center [283, 382] width 13 height 10
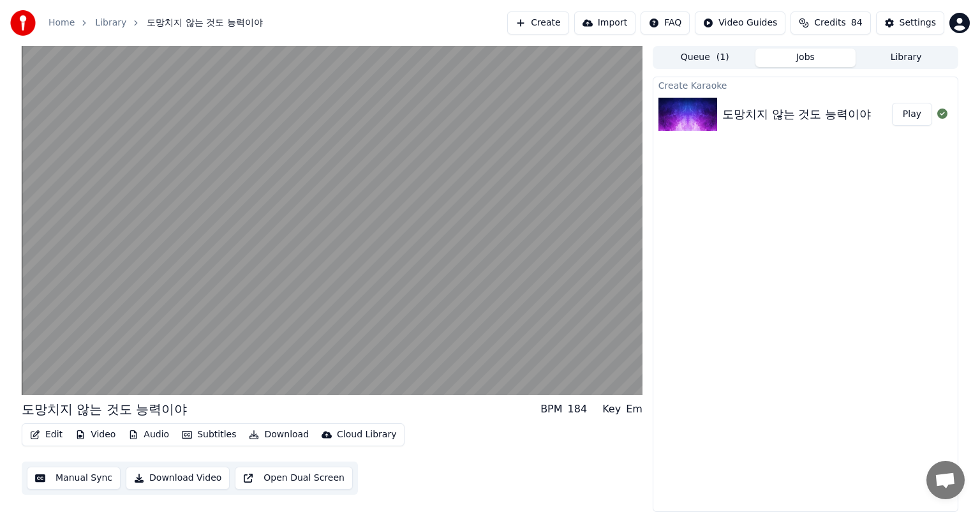
click at [80, 486] on button "Manual Sync" at bounding box center [74, 477] width 94 height 23
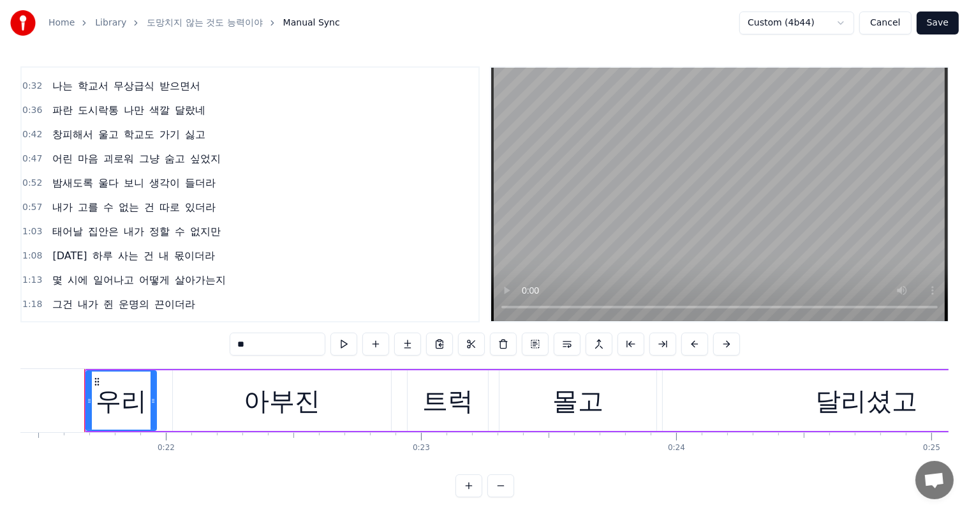
scroll to position [64, 0]
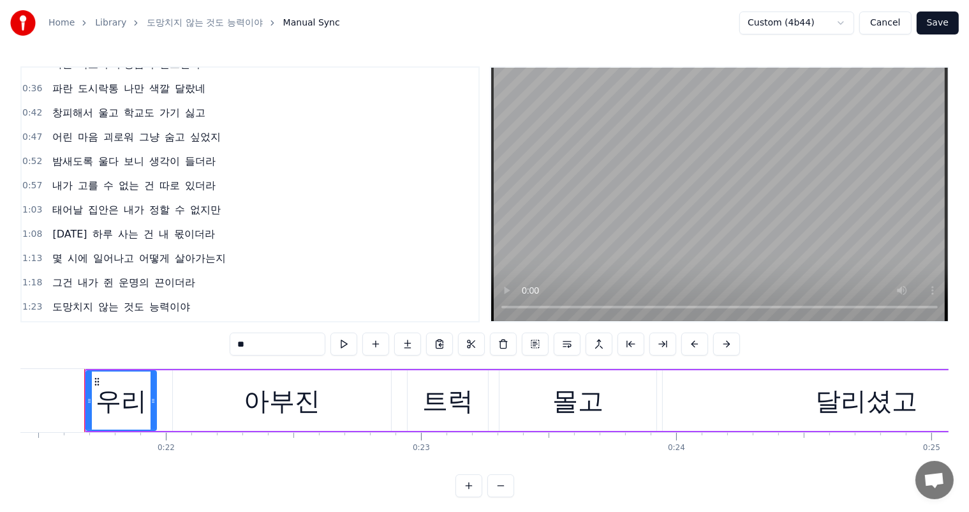
click at [102, 252] on span "일어나고" at bounding box center [113, 258] width 43 height 15
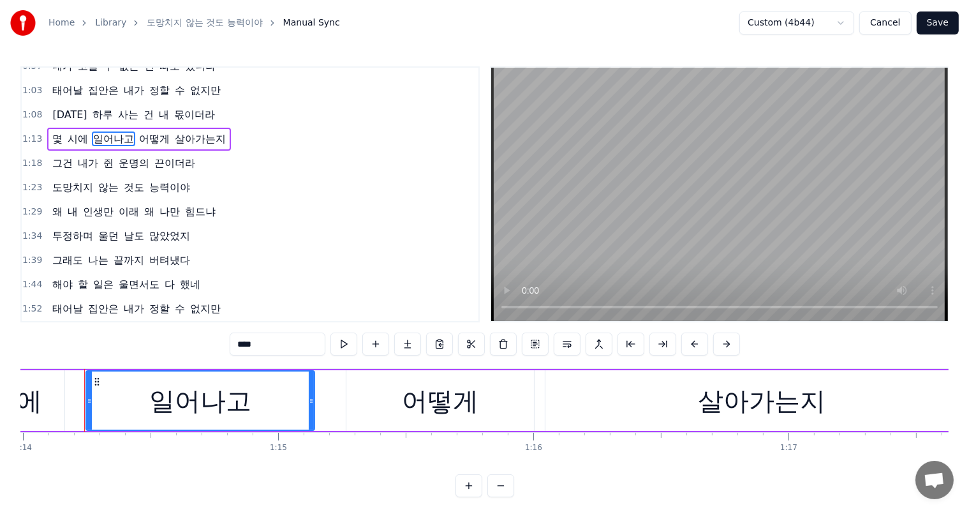
scroll to position [247, 0]
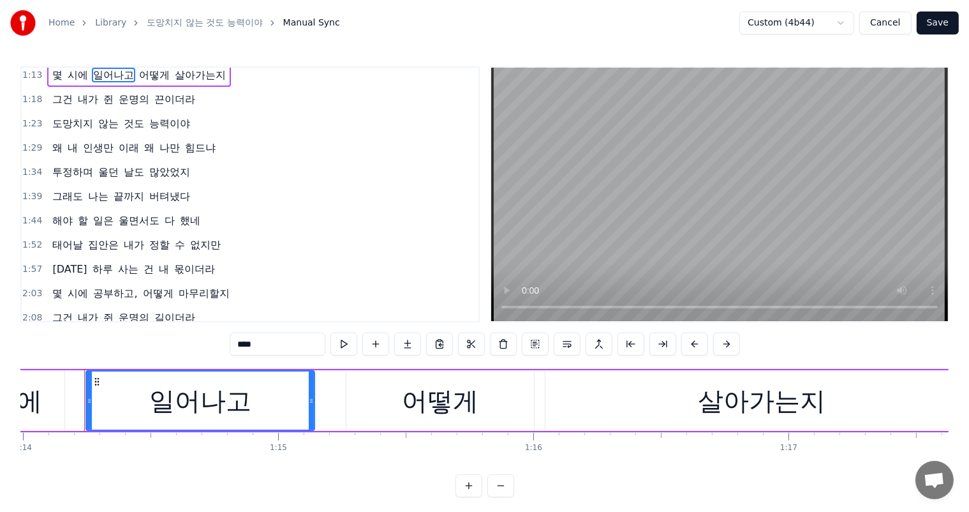
click at [115, 286] on span "공부하고," at bounding box center [115, 293] width 47 height 15
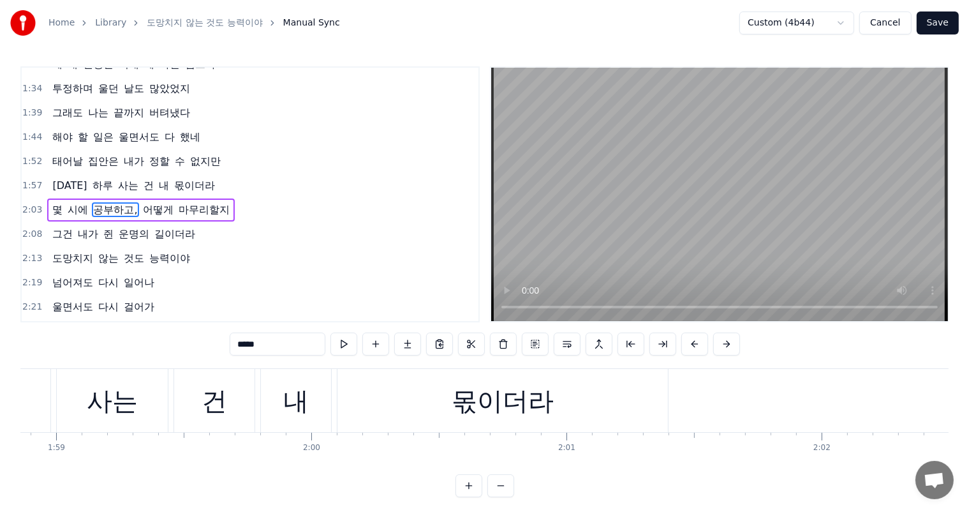
scroll to position [0, 31515]
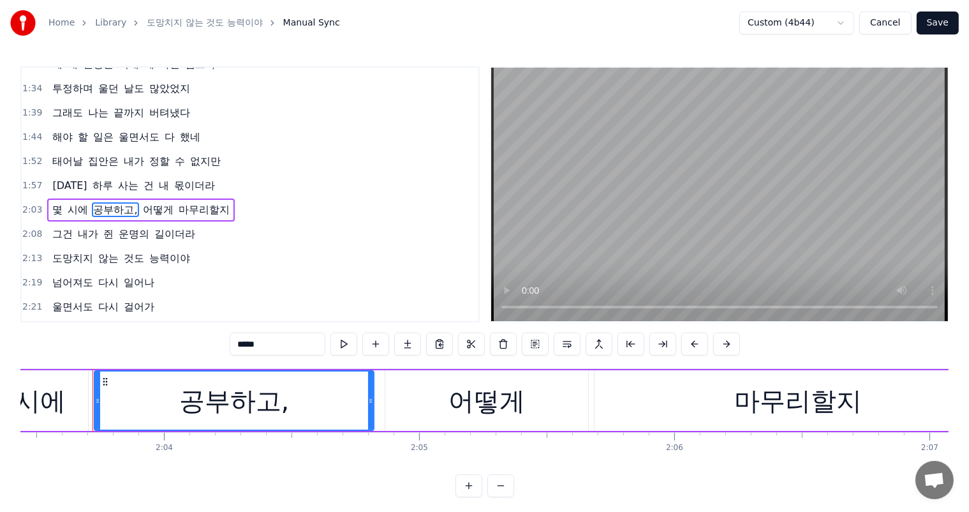
click at [283, 348] on input "*****" at bounding box center [278, 343] width 96 height 23
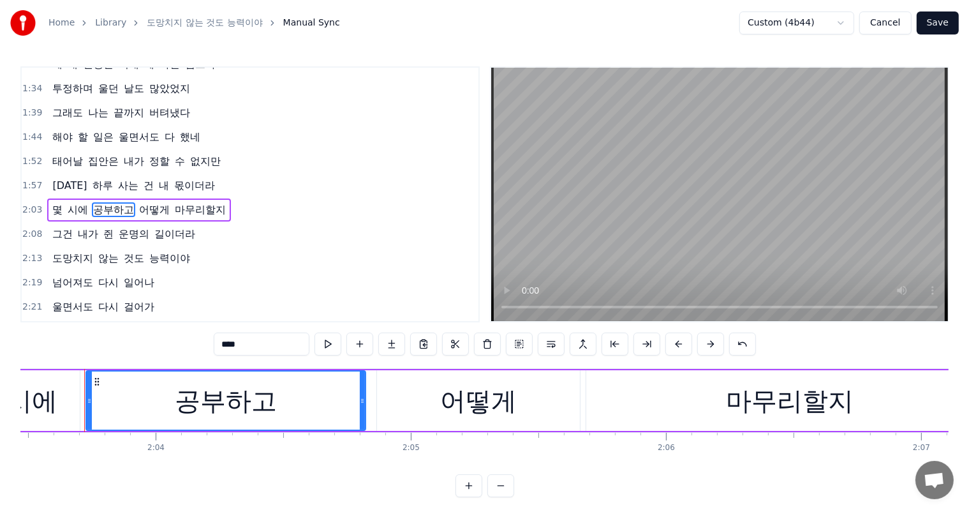
type input "****"
click at [119, 250] on div "도망치지 않는 것도 능력이야" at bounding box center [121, 258] width 148 height 23
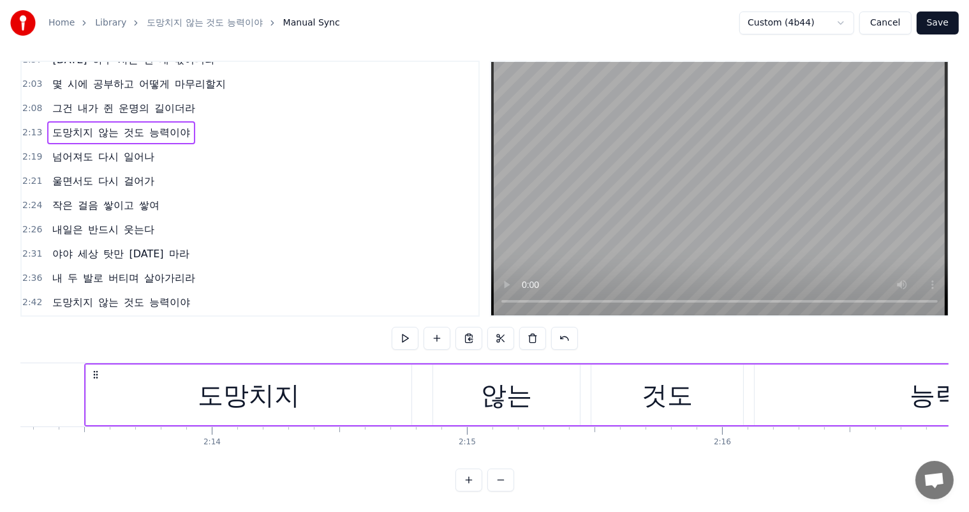
scroll to position [17, 0]
click at [936, 24] on button "Save" at bounding box center [938, 22] width 42 height 23
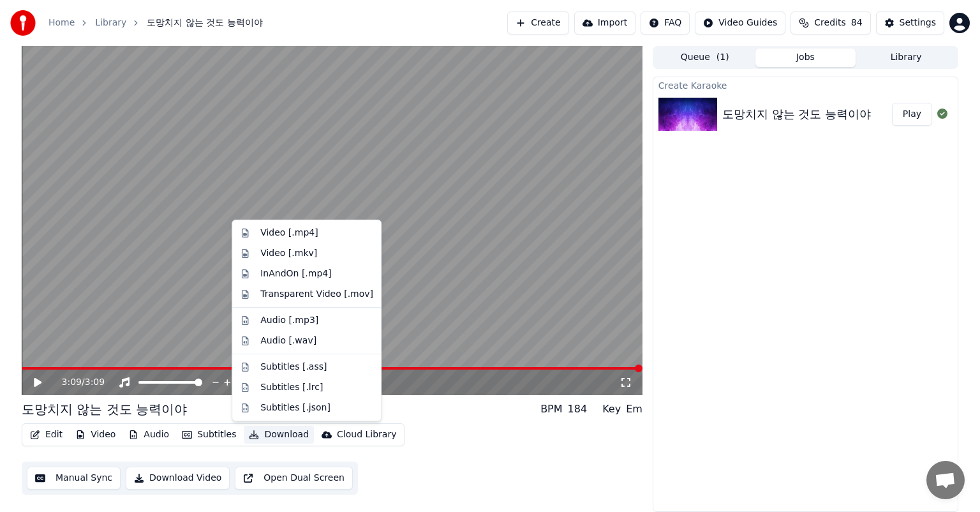
click at [265, 433] on button "Download" at bounding box center [279, 435] width 70 height 18
click at [313, 237] on div "Video [.mp4]" at bounding box center [316, 233] width 113 height 13
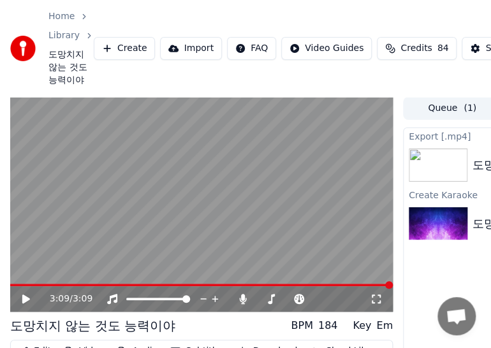
click at [442, 15] on div "Home Library 도망치지 않는 것도 능력이야 Create Import FAQ Video Guides Credits 84 Settings" at bounding box center [245, 48] width 491 height 97
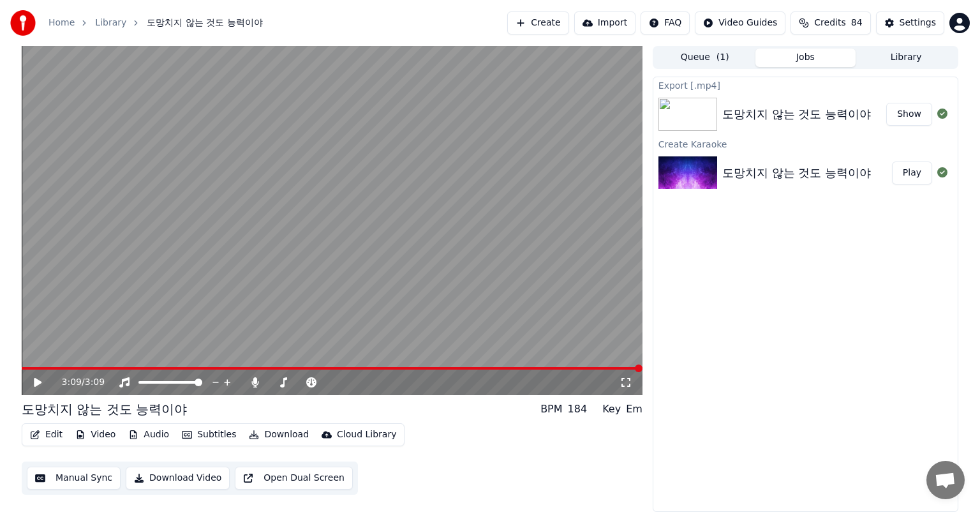
click at [909, 115] on button "Show" at bounding box center [909, 114] width 46 height 23
click at [561, 18] on button "Create" at bounding box center [538, 22] width 62 height 23
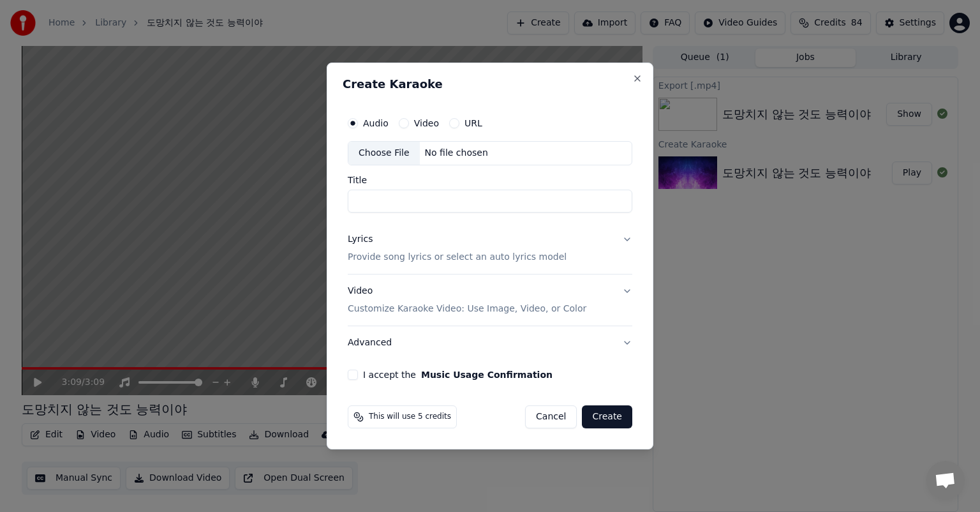
click at [393, 154] on div "Choose File" at bounding box center [383, 153] width 71 height 23
type input "**********"
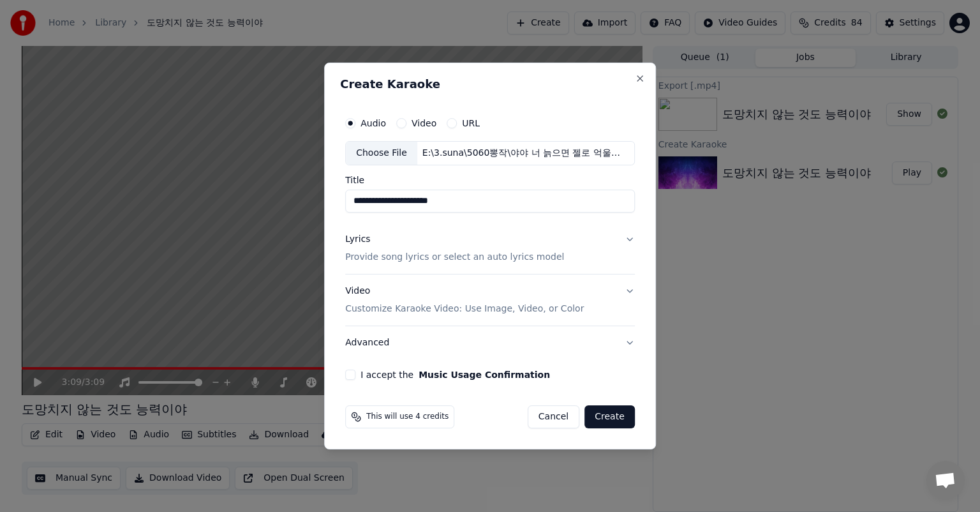
click at [384, 260] on p "Provide song lyrics or select an auto lyrics model" at bounding box center [454, 257] width 219 height 13
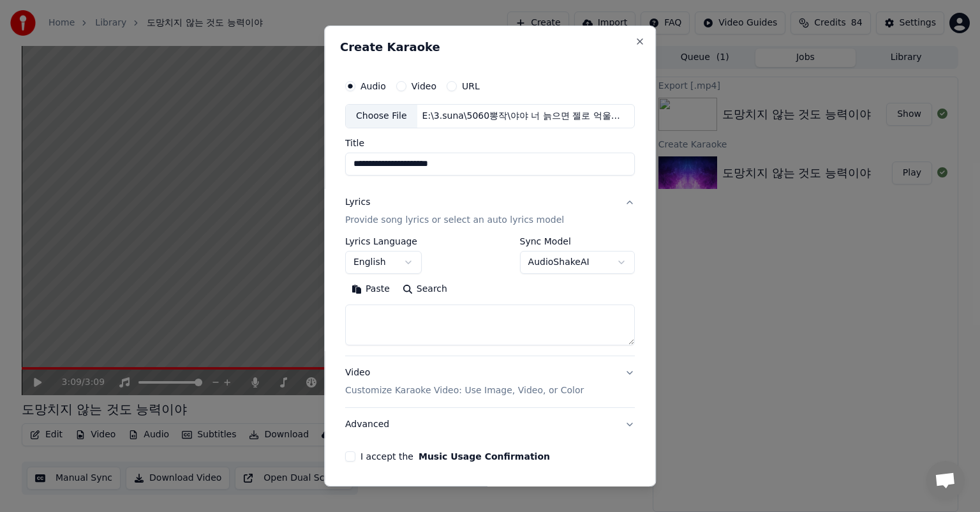
click at [396, 258] on body "**********" at bounding box center [490, 256] width 980 height 512
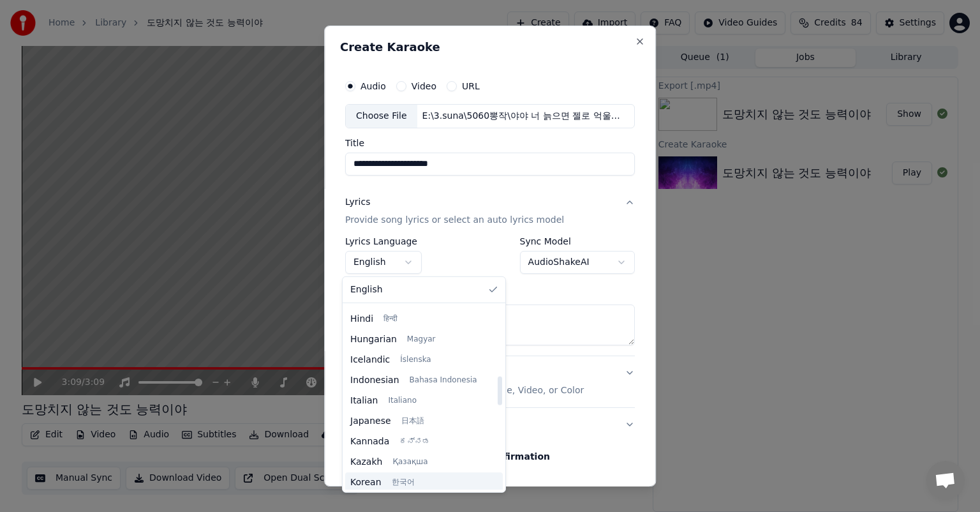
scroll to position [447, 0]
select select "**"
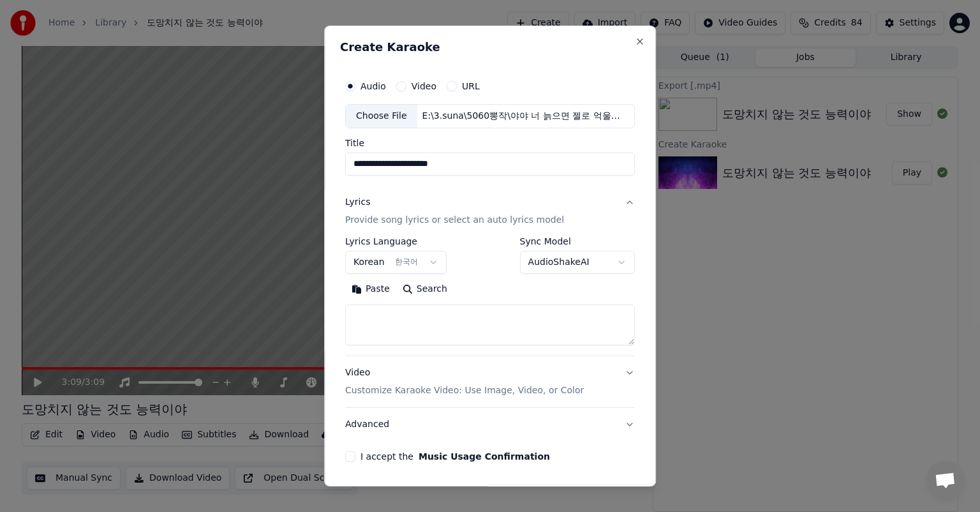
click at [396, 324] on textarea at bounding box center [490, 324] width 290 height 41
click at [481, 328] on textarea at bounding box center [490, 324] width 290 height 41
paste textarea "**********"
type textarea "**********"
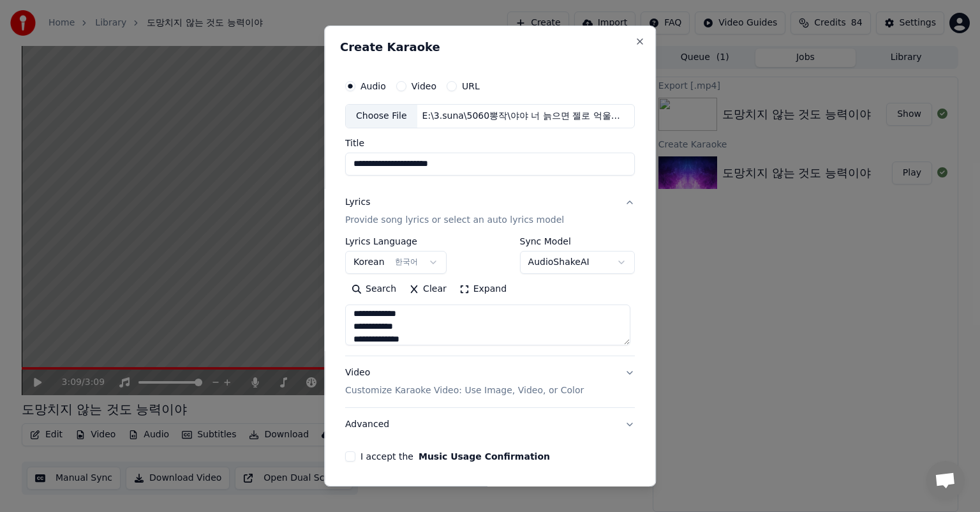
click at [452, 387] on p "Customize Karaoke Video: Use Image, Video, or Color" at bounding box center [464, 390] width 239 height 13
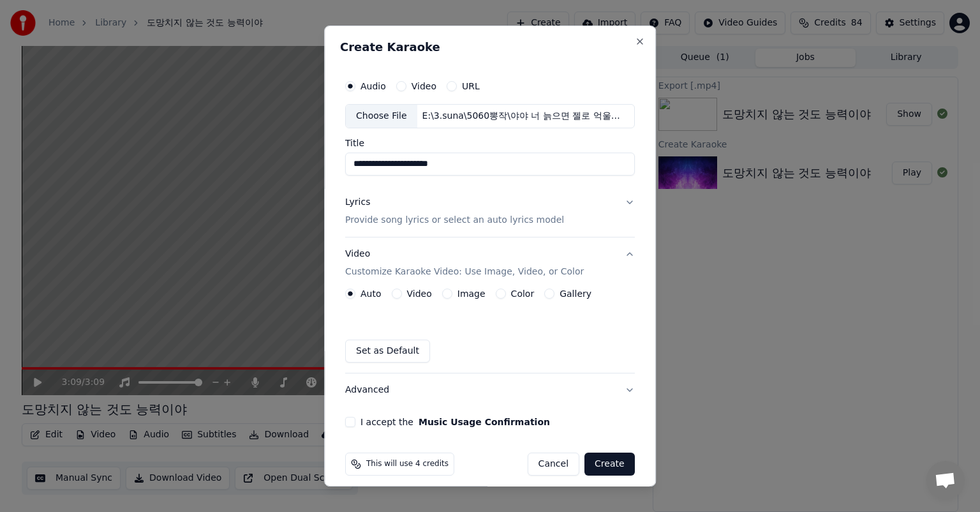
click at [544, 291] on button "Gallery" at bounding box center [549, 293] width 10 height 10
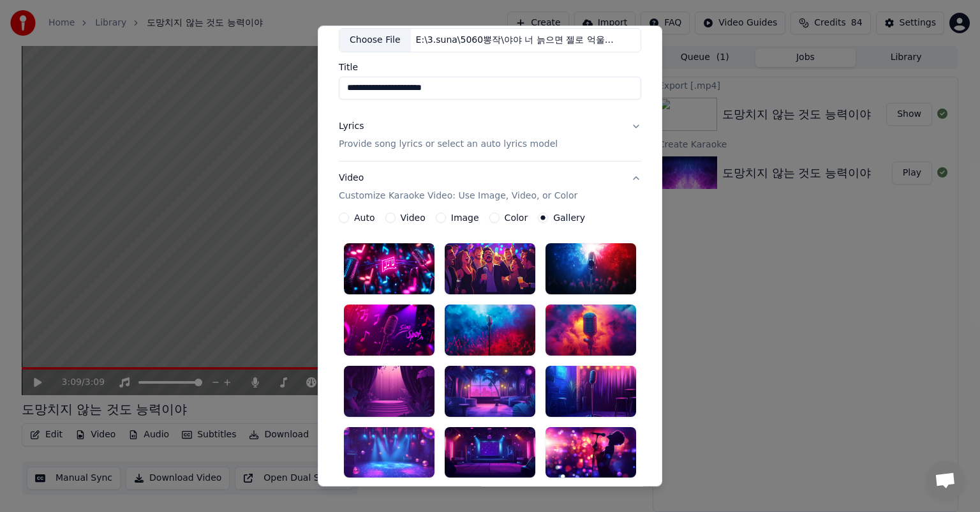
scroll to position [128, 0]
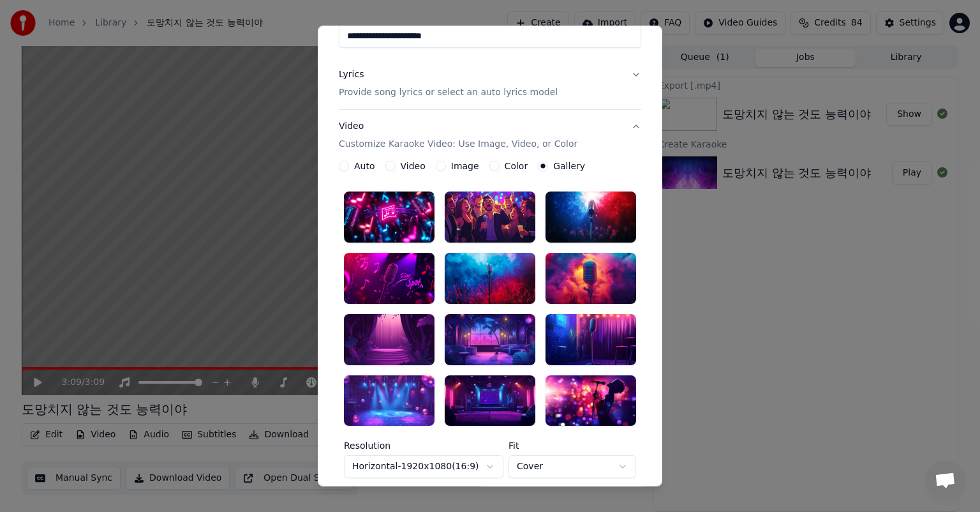
click at [364, 342] on div at bounding box center [389, 339] width 91 height 51
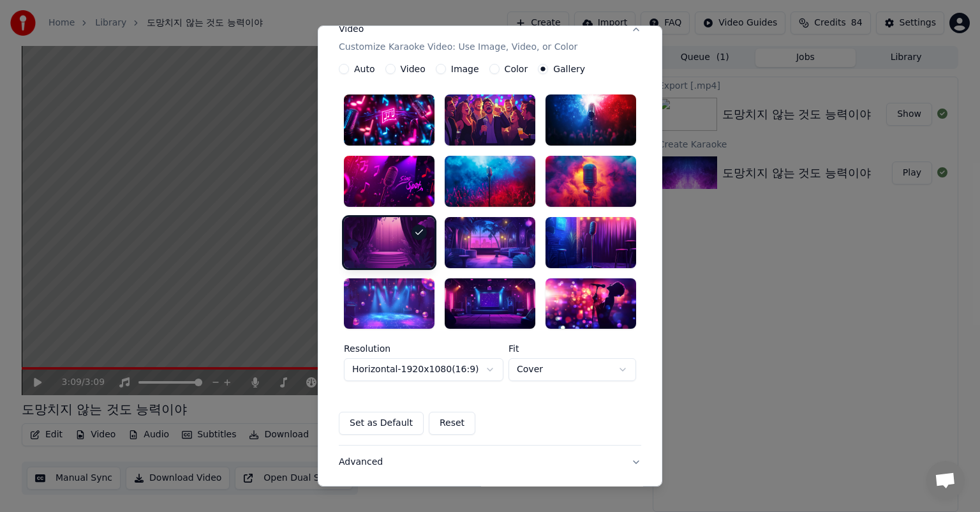
scroll to position [306, 0]
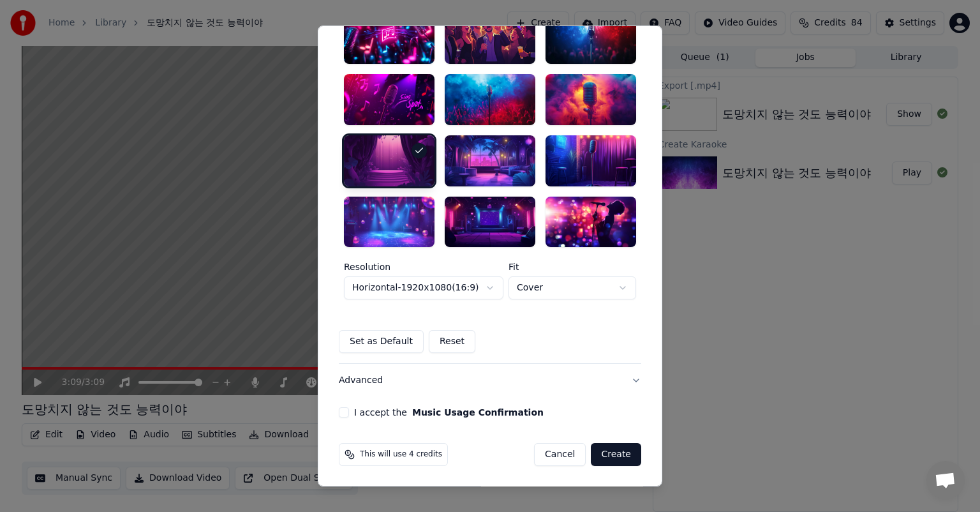
click at [339, 411] on button "I accept the Music Usage Confirmation" at bounding box center [344, 413] width 10 height 10
click at [621, 454] on button "Create" at bounding box center [616, 454] width 50 height 23
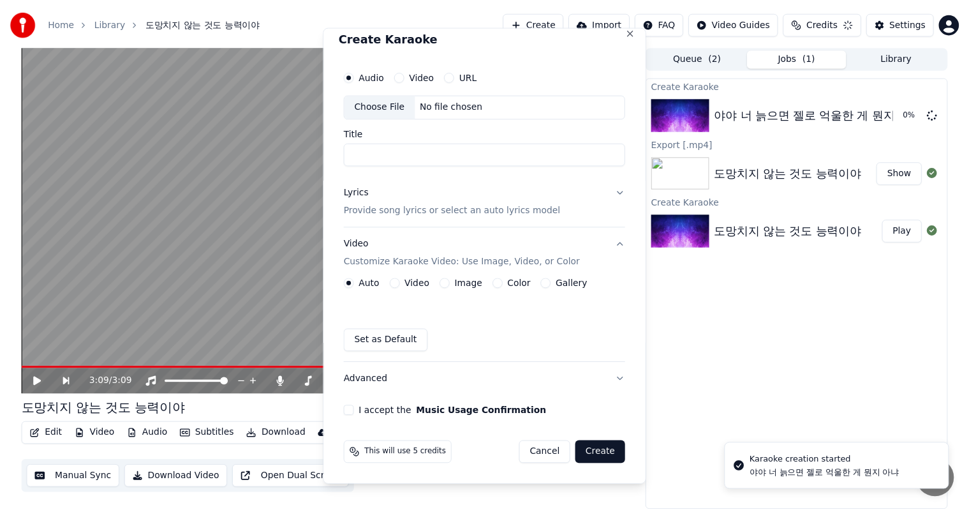
scroll to position [10, 0]
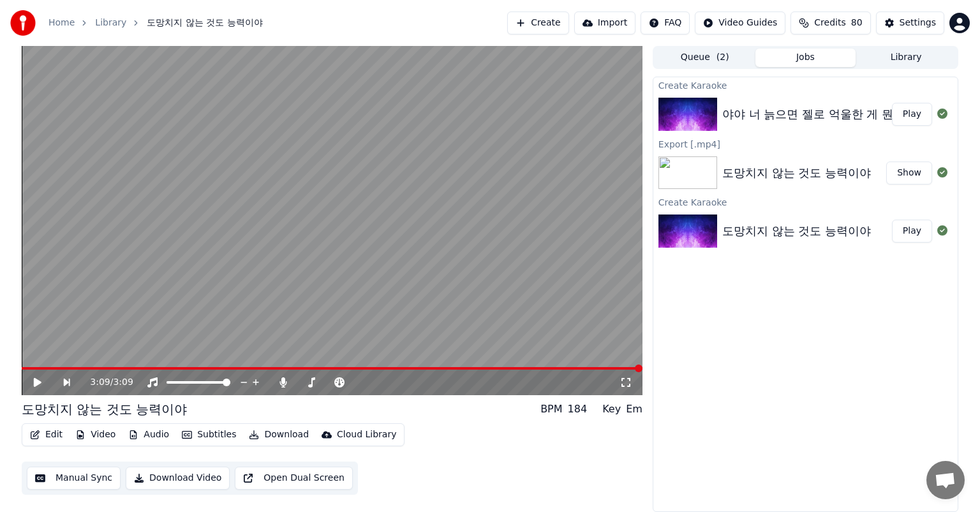
click at [917, 115] on button "Play" at bounding box center [912, 114] width 40 height 23
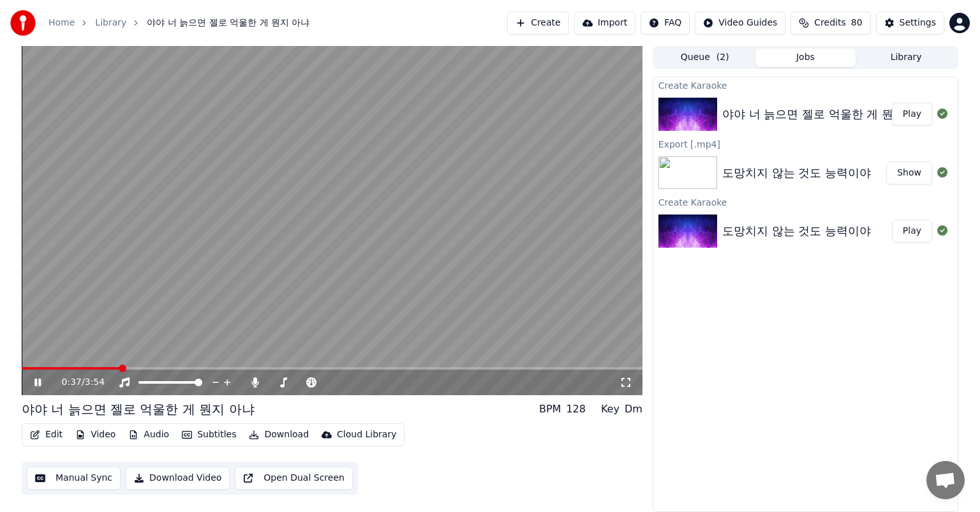
click at [40, 383] on icon at bounding box center [37, 382] width 6 height 8
click at [34, 384] on icon at bounding box center [38, 382] width 8 height 9
click at [29, 367] on span at bounding box center [26, 368] width 8 height 3
click at [22, 366] on span at bounding box center [26, 368] width 8 height 8
click at [625, 380] on icon at bounding box center [626, 382] width 13 height 10
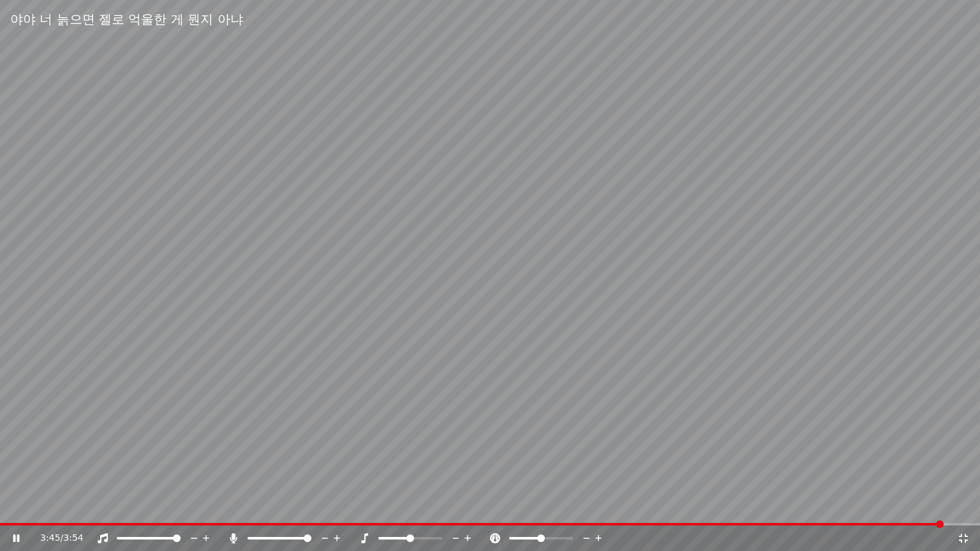
click at [960, 511] on icon at bounding box center [963, 538] width 9 height 9
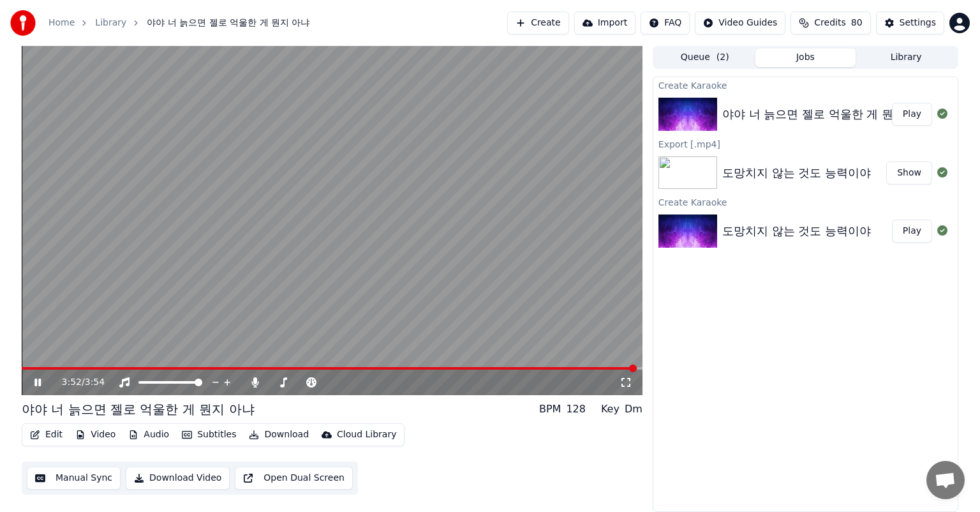
click at [89, 475] on button "Manual Sync" at bounding box center [74, 477] width 94 height 23
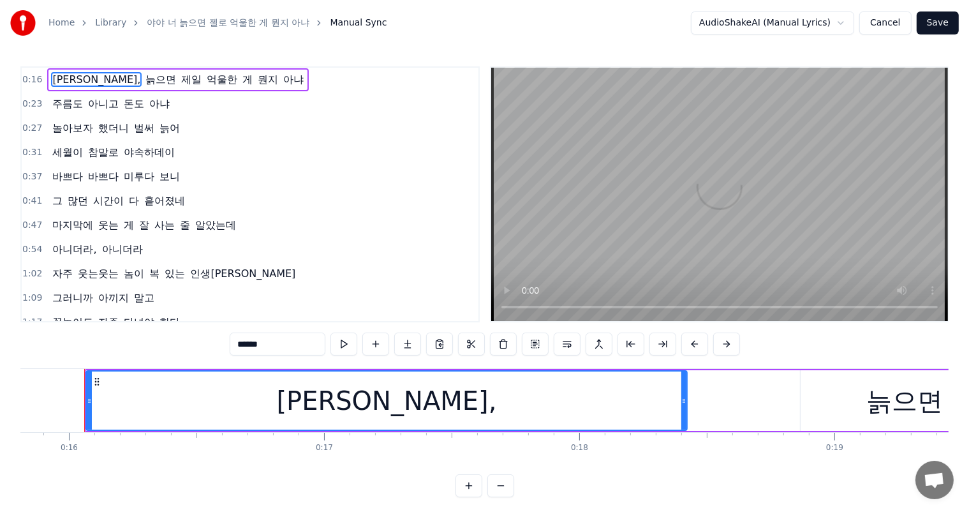
scroll to position [0, 4035]
click at [301, 347] on input "******" at bounding box center [278, 343] width 96 height 23
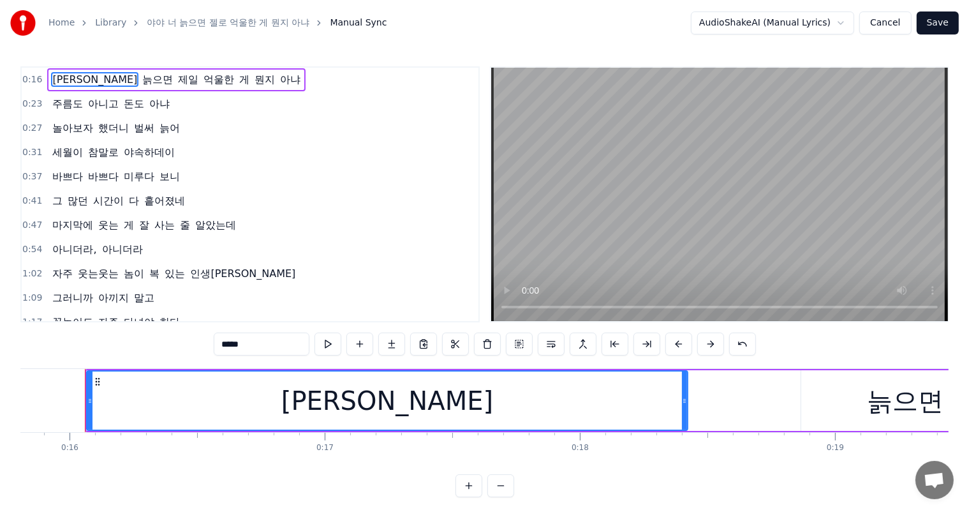
type input "*****"
click at [341, 194] on div "0:41 그 많던 시간이 다 흩어졌네" at bounding box center [250, 201] width 457 height 24
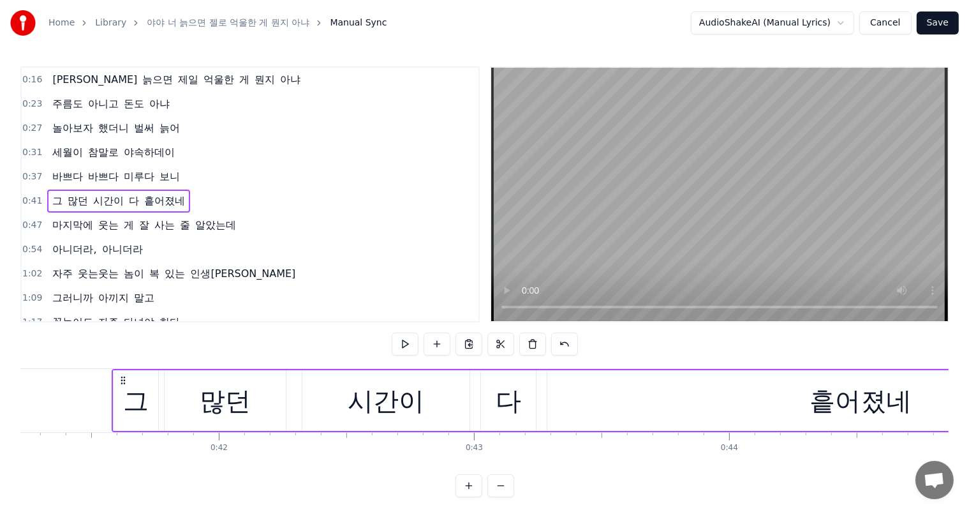
scroll to position [0, 10549]
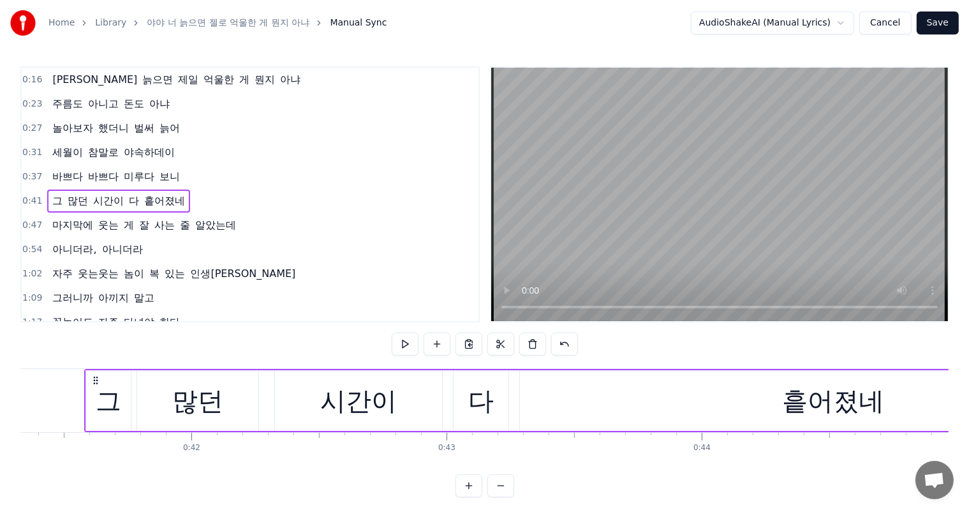
click at [177, 77] on span "제일" at bounding box center [188, 79] width 23 height 15
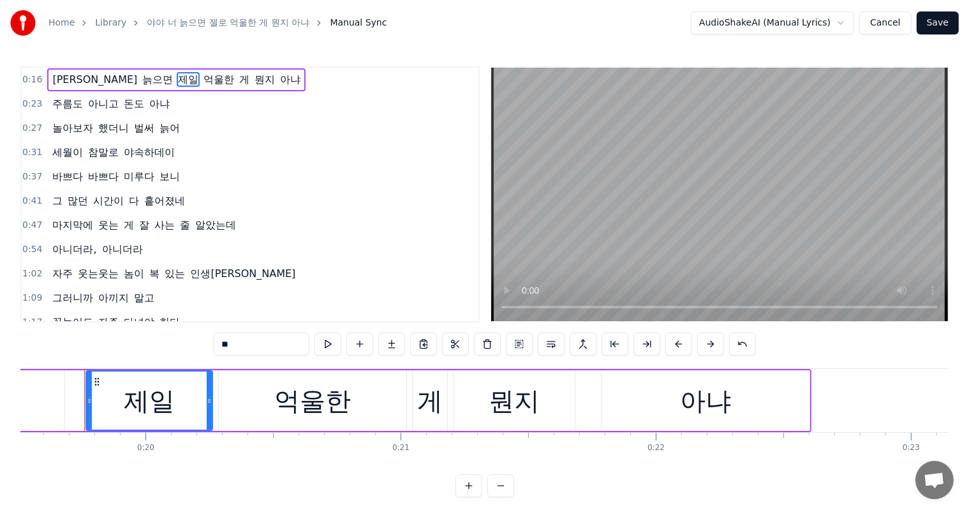
click at [78, 82] on span "[PERSON_NAME]" at bounding box center [94, 79] width 87 height 15
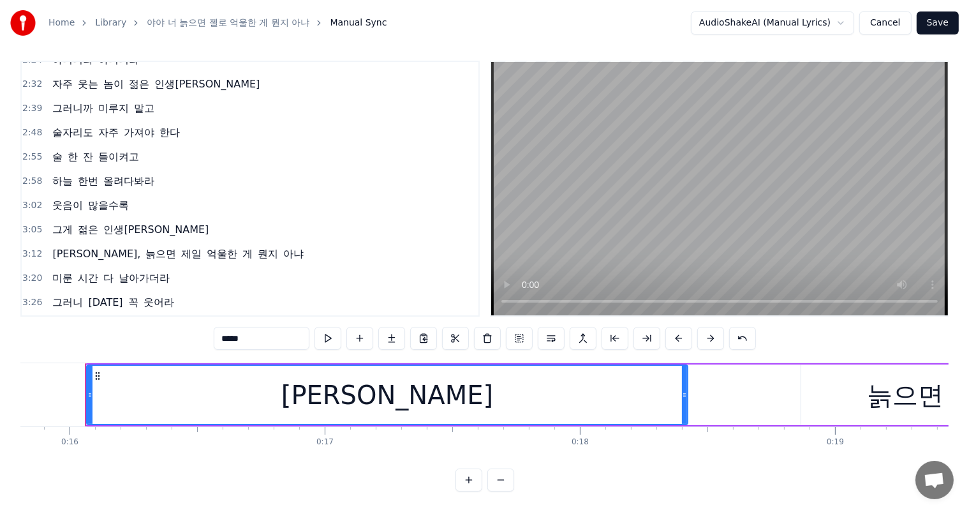
scroll to position [17, 0]
click at [97, 246] on span "[PERSON_NAME]," at bounding box center [96, 253] width 91 height 15
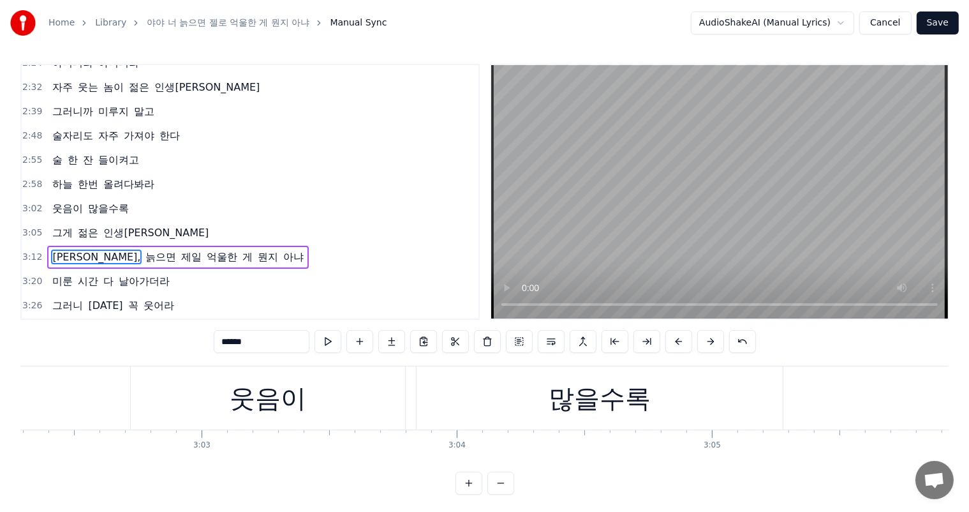
scroll to position [0, 49019]
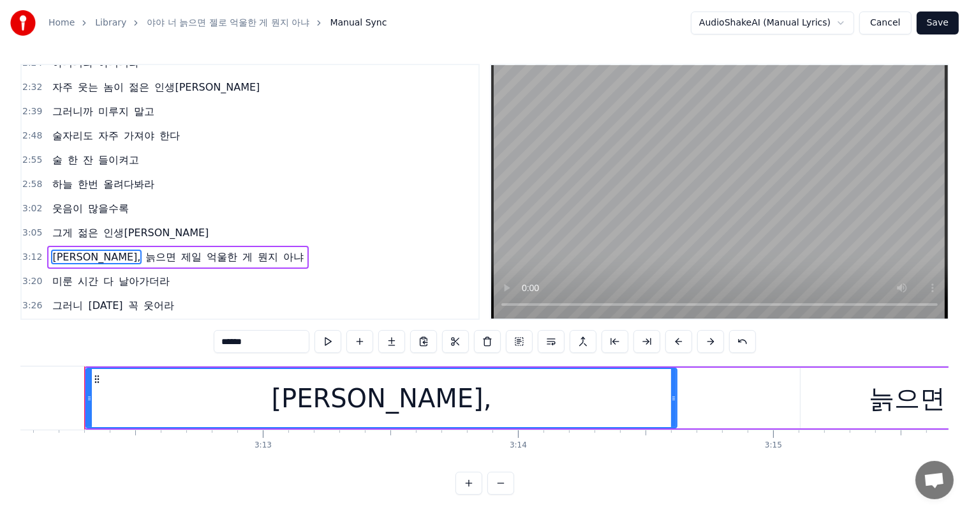
click at [278, 339] on input "******" at bounding box center [262, 341] width 96 height 23
type input "*****"
click at [336, 294] on div "3:26 그러니 [DATE] 꼭 웃어라" at bounding box center [250, 306] width 457 height 24
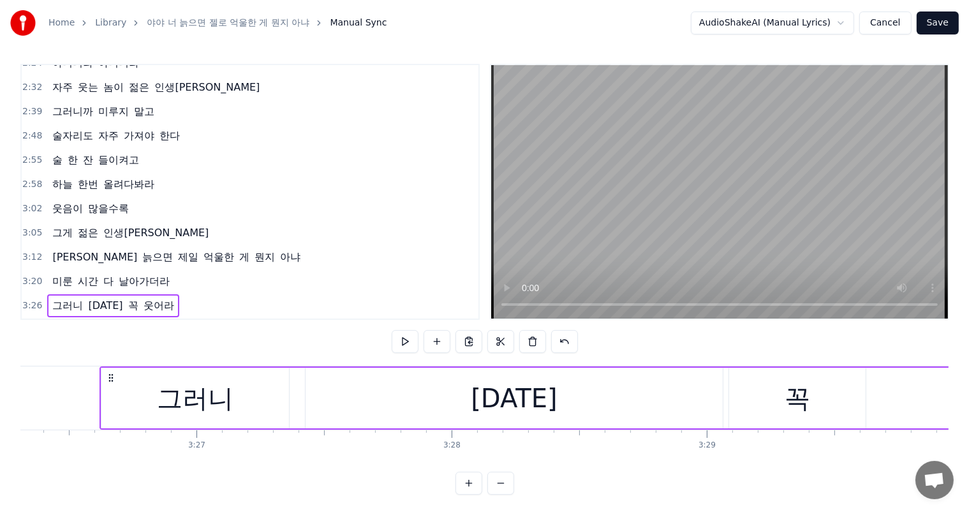
scroll to position [0, 52674]
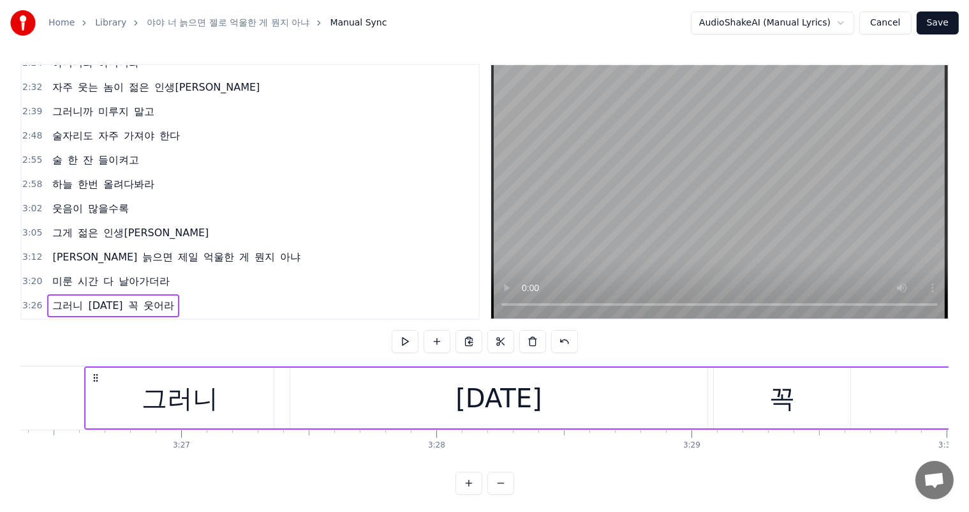
click at [931, 26] on button "Save" at bounding box center [938, 22] width 42 height 23
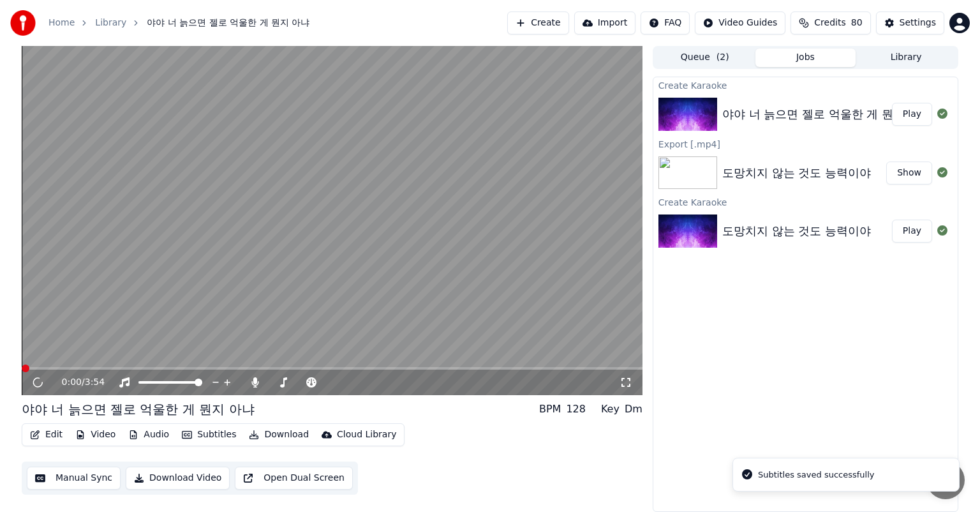
click at [626, 382] on icon at bounding box center [626, 382] width 13 height 10
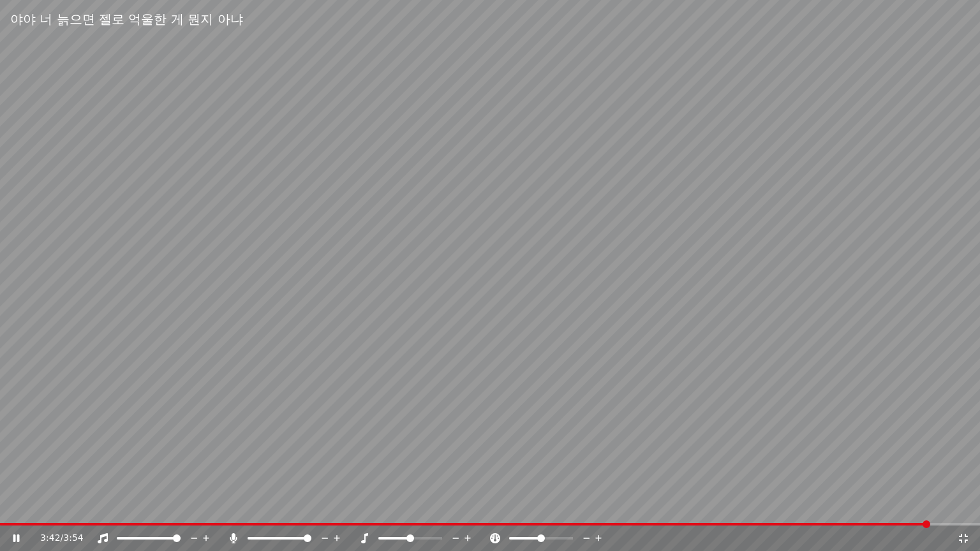
click at [964, 511] on icon at bounding box center [963, 538] width 13 height 10
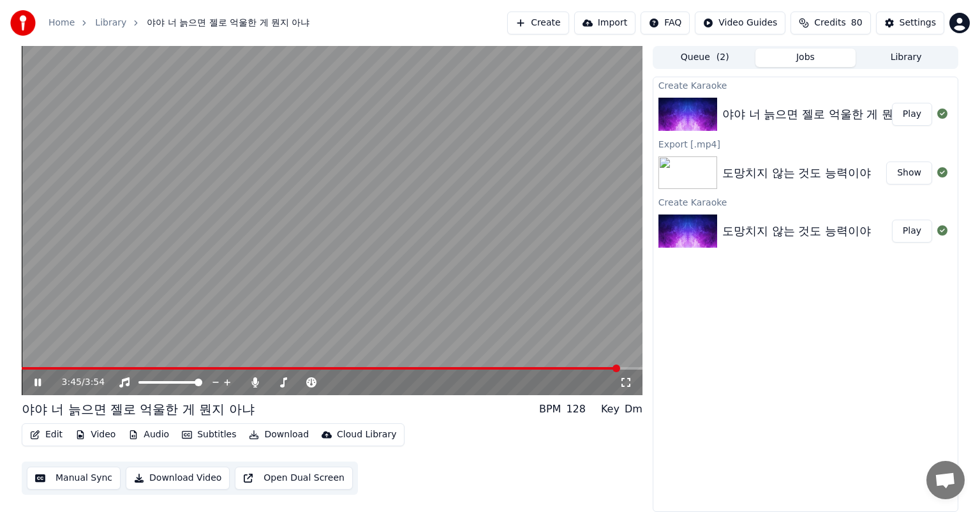
click at [97, 474] on button "Manual Sync" at bounding box center [74, 477] width 94 height 23
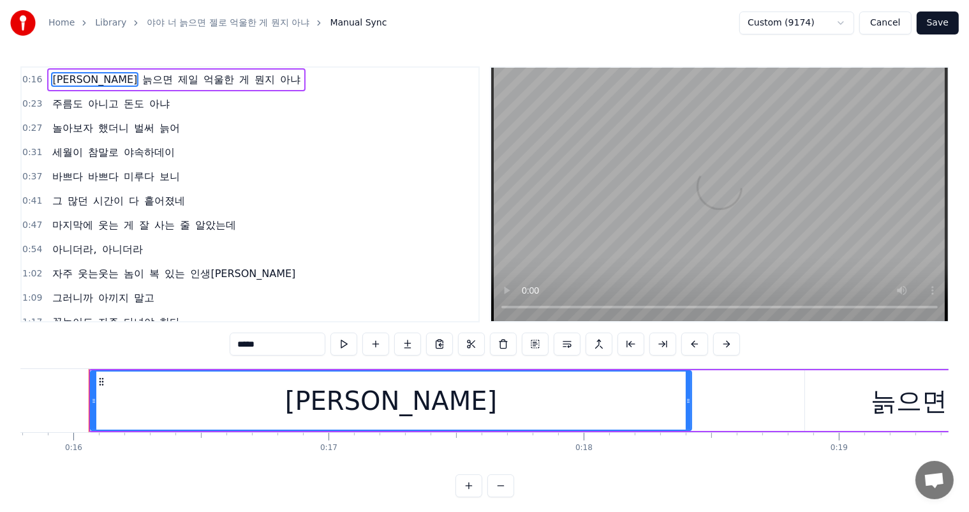
scroll to position [0, 4035]
click at [89, 242] on span "아니더라," at bounding box center [74, 249] width 47 height 15
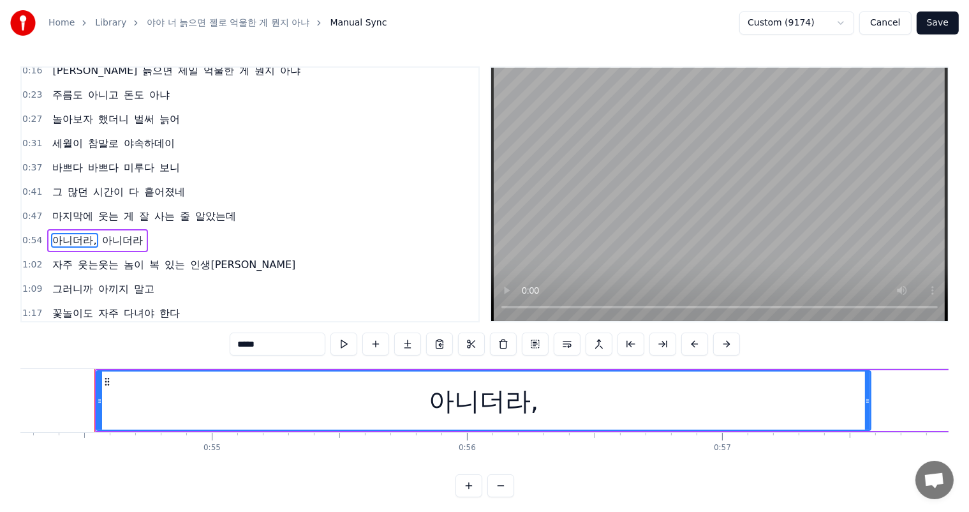
scroll to position [0, 13857]
click at [307, 337] on input "*****" at bounding box center [278, 343] width 96 height 23
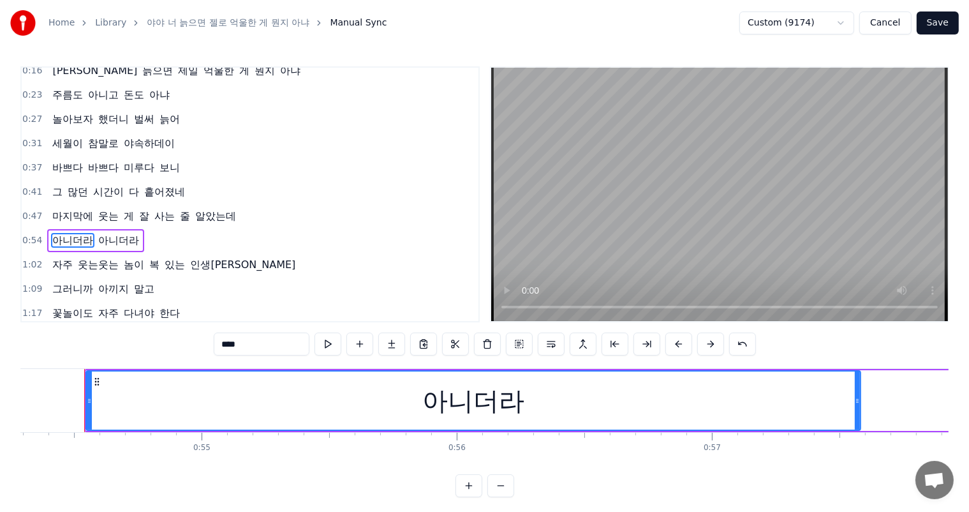
type input "****"
click at [934, 26] on button "Save" at bounding box center [938, 22] width 42 height 23
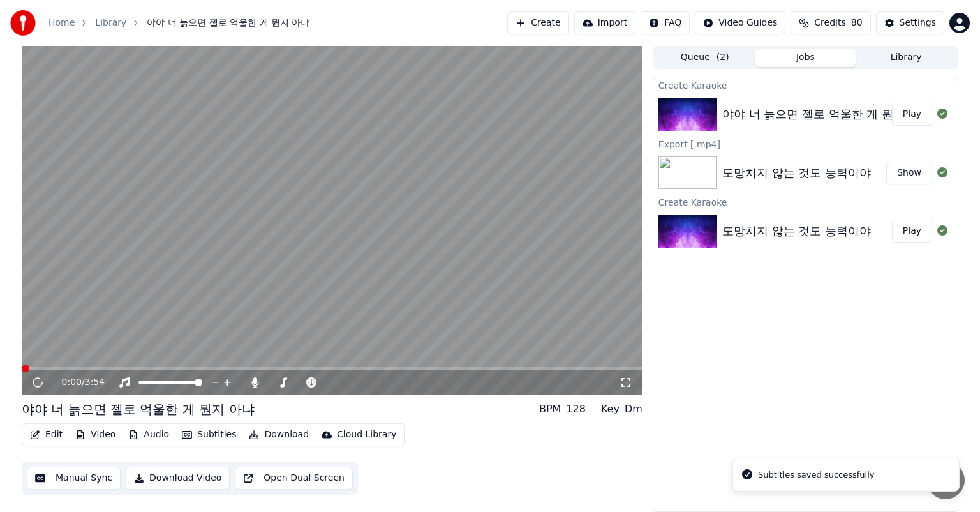
click at [840, 168] on div "도망치지 않는 것도 능력이야" at bounding box center [796, 173] width 149 height 18
click at [696, 166] on img at bounding box center [688, 172] width 59 height 33
click at [699, 172] on img at bounding box center [688, 172] width 59 height 33
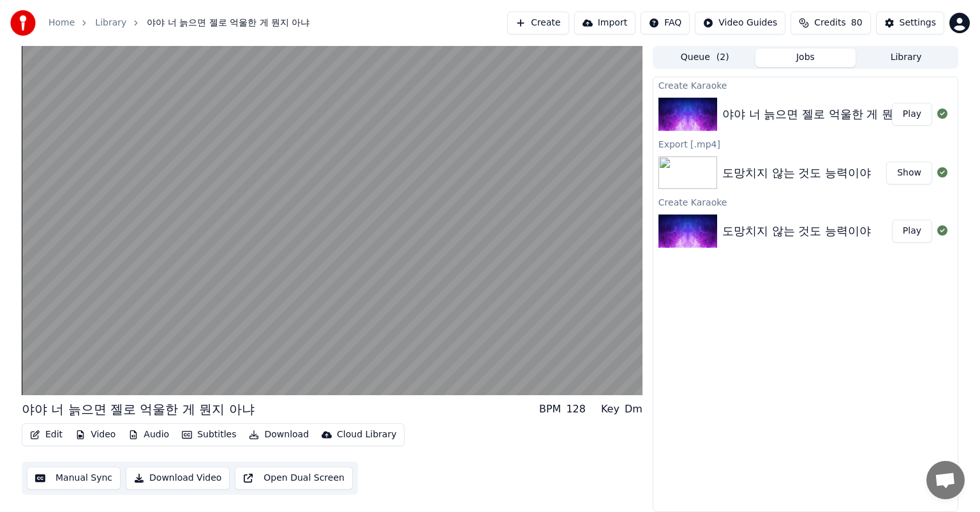
click at [917, 169] on button "Show" at bounding box center [909, 172] width 46 height 23
click at [910, 174] on button "Show" at bounding box center [909, 172] width 46 height 23
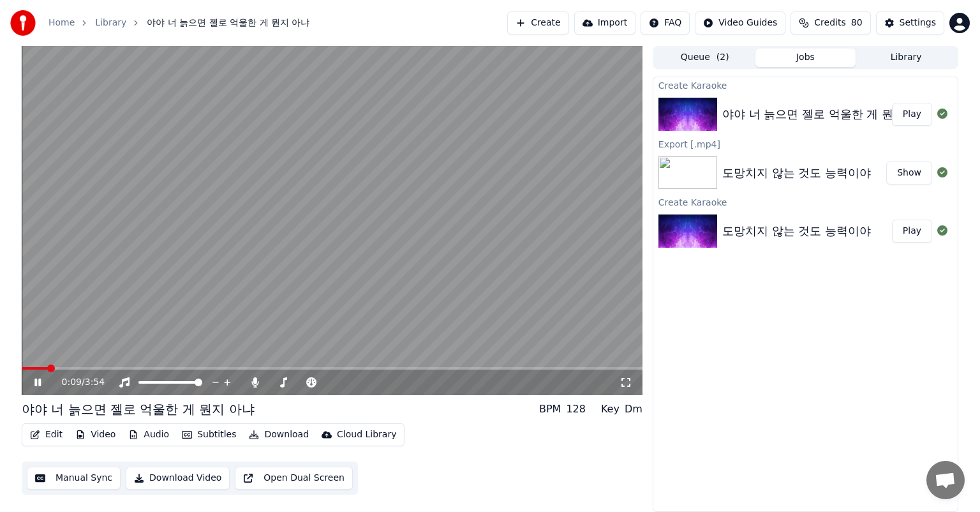
click at [38, 381] on icon at bounding box center [37, 382] width 6 height 8
click at [710, 228] on img at bounding box center [688, 230] width 59 height 33
click at [916, 232] on button "Play" at bounding box center [912, 231] width 40 height 23
click at [625, 380] on icon at bounding box center [626, 382] width 13 height 10
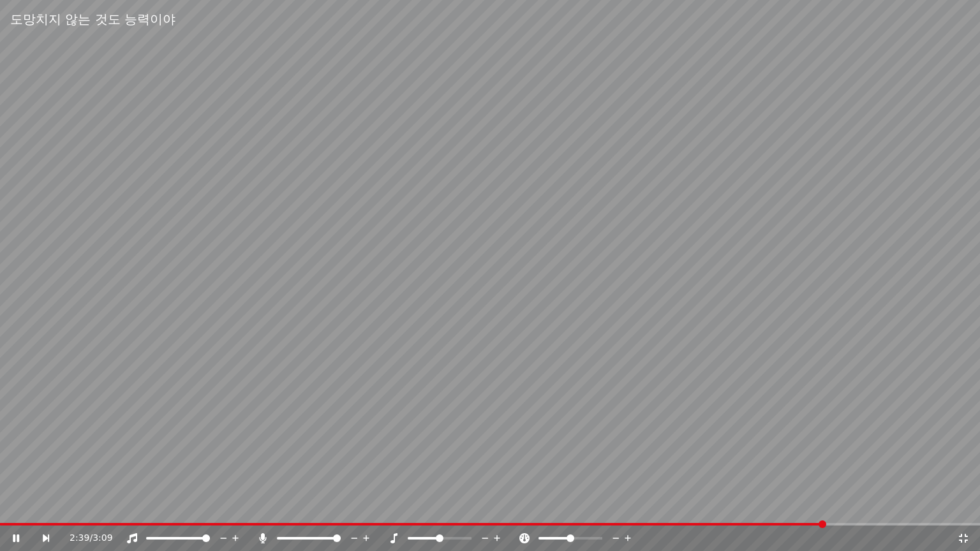
click at [960, 511] on icon at bounding box center [963, 538] width 13 height 10
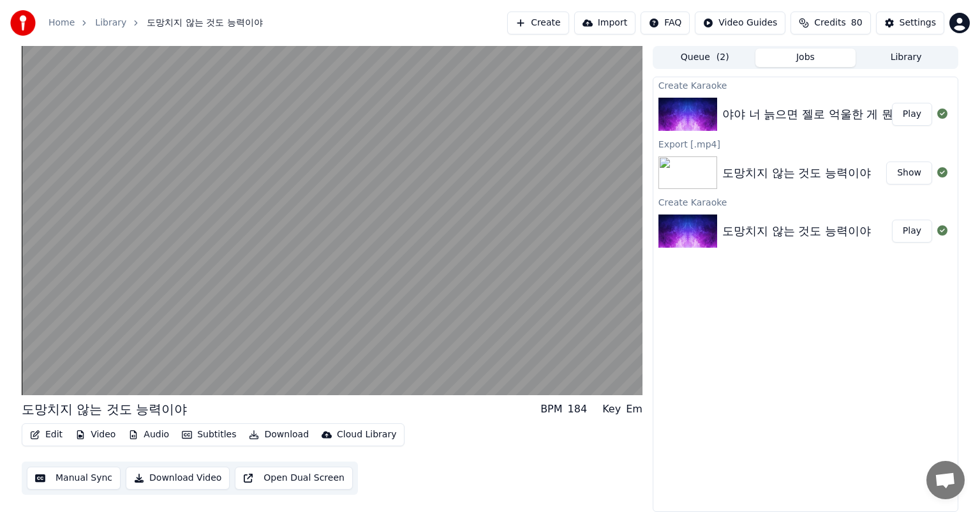
click at [912, 119] on button "Play" at bounding box center [912, 114] width 40 height 23
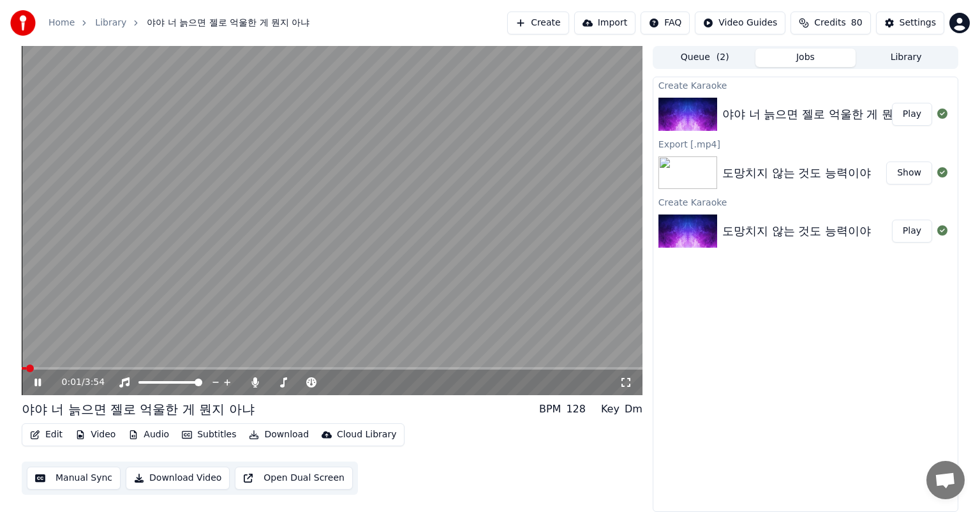
click at [77, 482] on button "Manual Sync" at bounding box center [74, 477] width 94 height 23
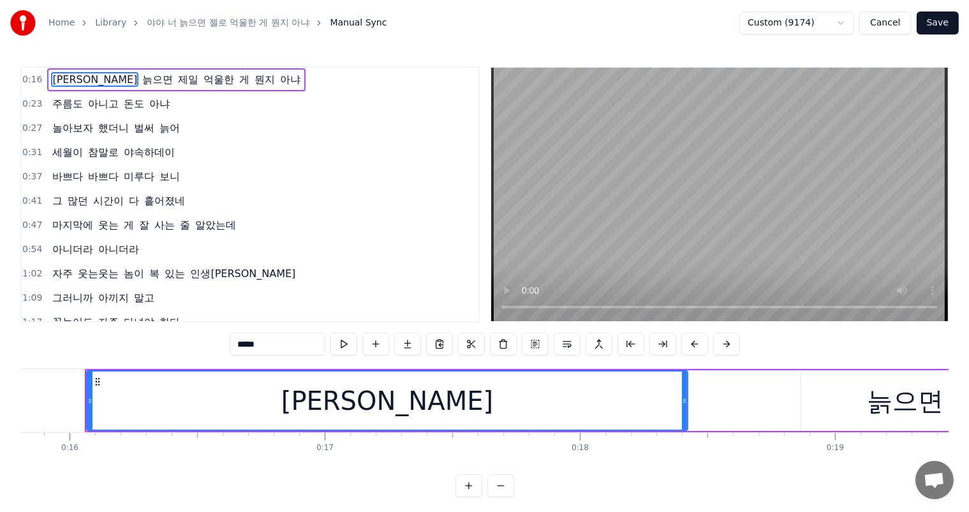
click at [942, 18] on button "Save" at bounding box center [938, 22] width 42 height 23
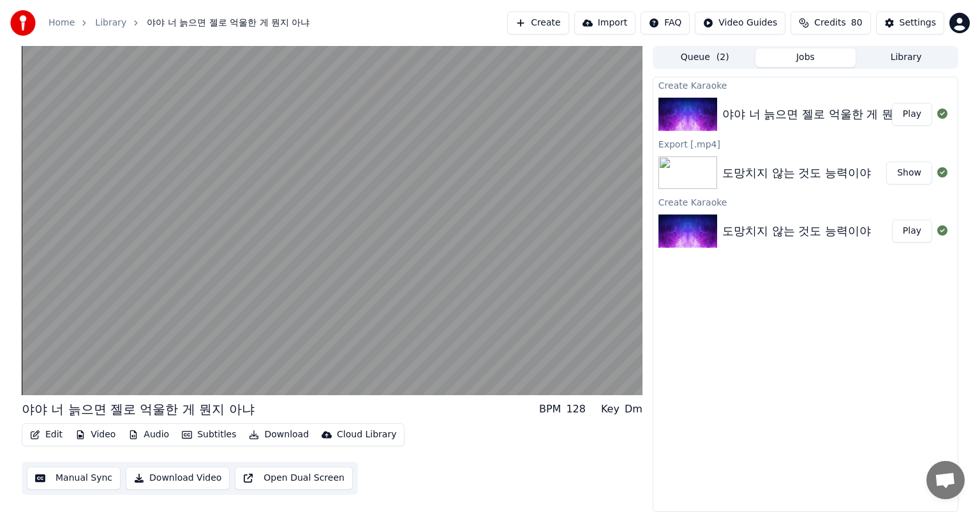
click at [798, 177] on div "도망치지 않는 것도 능력이야" at bounding box center [796, 173] width 149 height 18
click at [907, 169] on button "Show" at bounding box center [909, 172] width 46 height 23
click at [914, 115] on button "Play" at bounding box center [912, 114] width 40 height 23
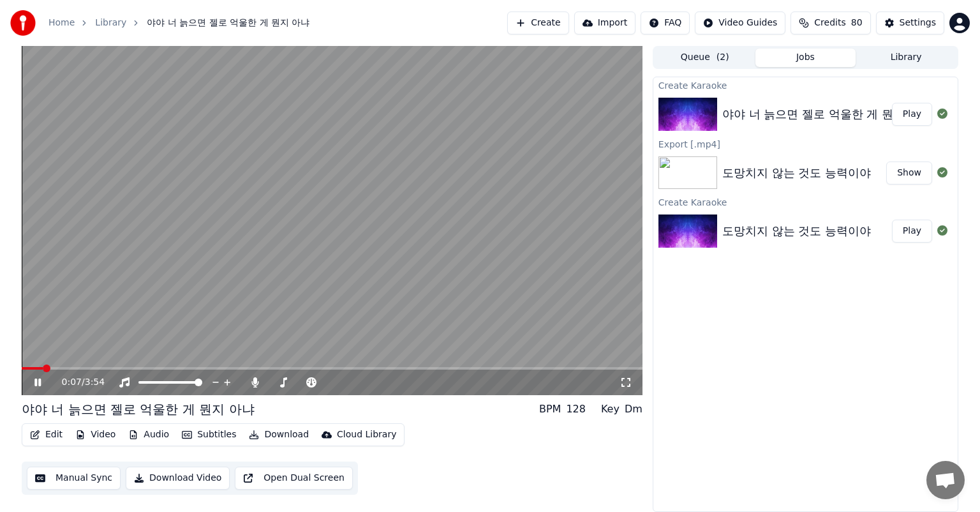
click at [163, 366] on video at bounding box center [332, 220] width 621 height 349
click at [22, 366] on span at bounding box center [26, 368] width 8 height 8
click at [786, 117] on div "야야 너 늙으면 젤로 억울한 게 뭔지 아냐" at bounding box center [826, 114] width 209 height 18
click at [102, 480] on button "Manual Sync" at bounding box center [74, 477] width 94 height 23
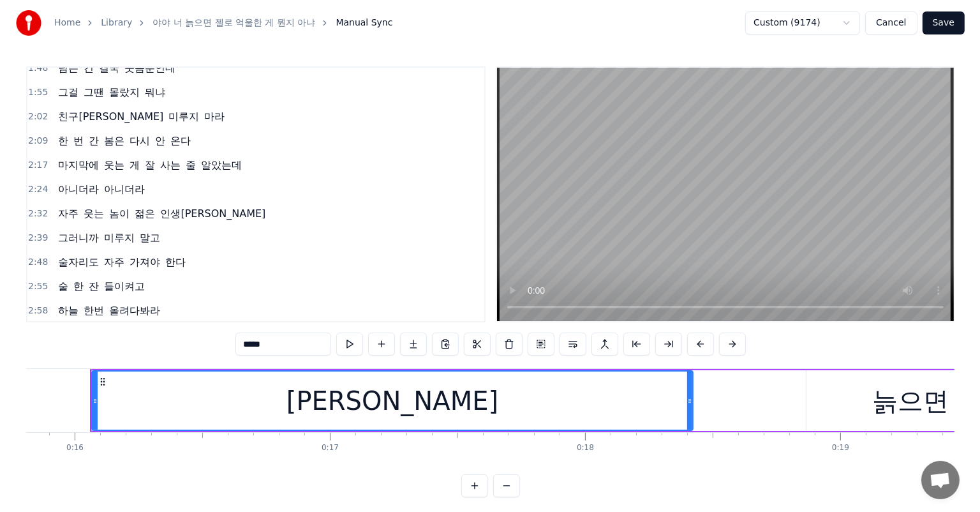
scroll to position [383, 0]
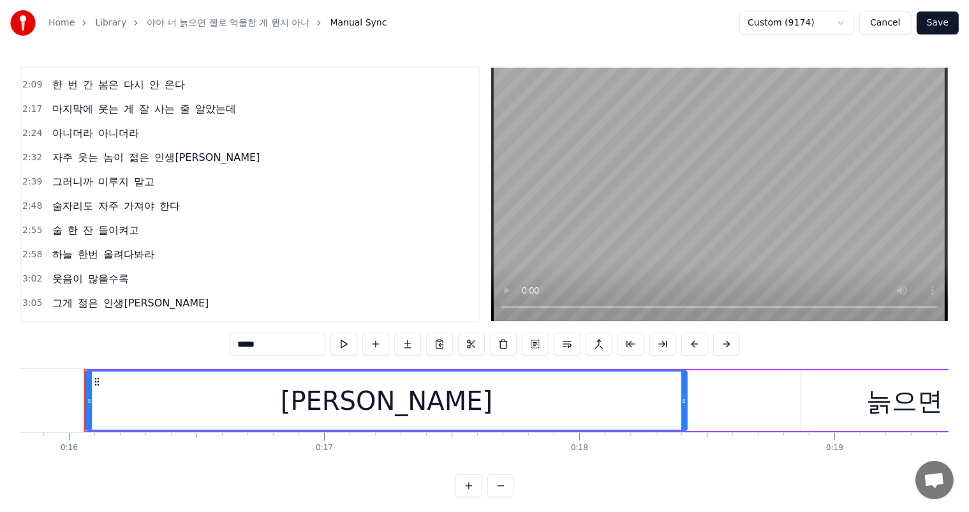
click at [944, 19] on button "Save" at bounding box center [938, 22] width 42 height 23
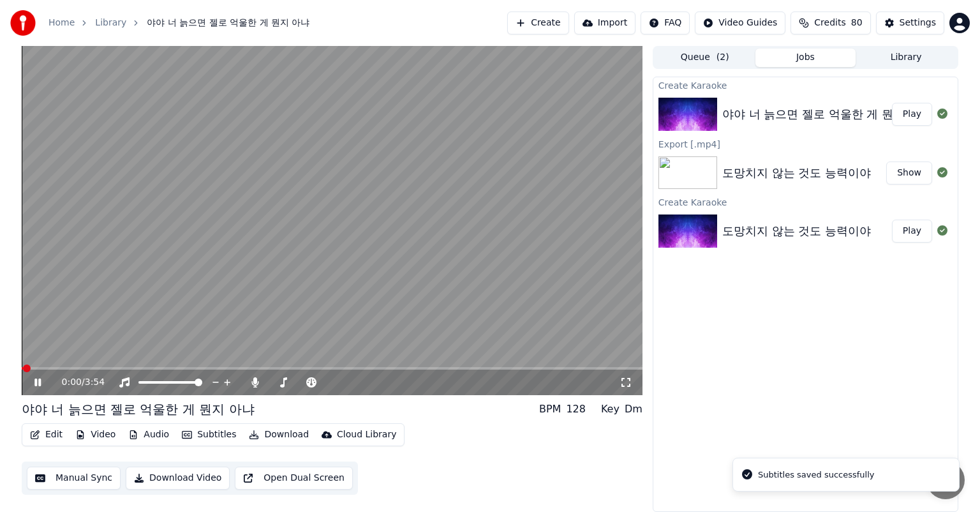
click at [287, 438] on button "Download" at bounding box center [279, 435] width 70 height 18
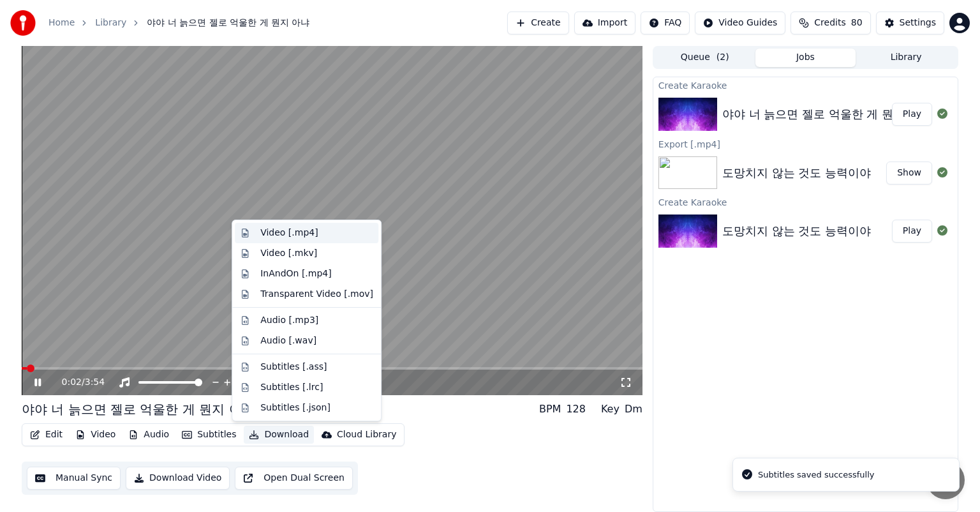
click at [306, 235] on div "Video [.mp4]" at bounding box center [288, 233] width 57 height 13
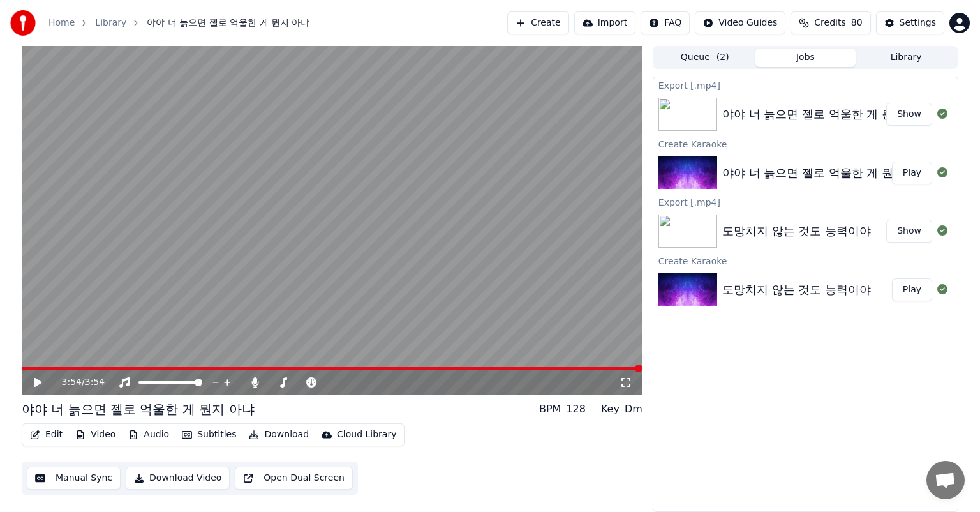
click at [918, 116] on button "Show" at bounding box center [909, 114] width 46 height 23
